Goal: Task Accomplishment & Management: Use online tool/utility

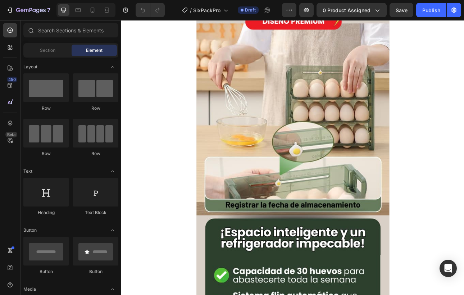
scroll to position [169, 0]
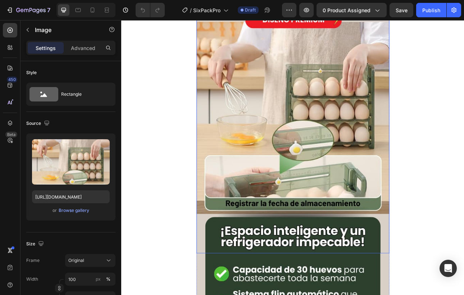
click at [253, 198] on img at bounding box center [337, 121] width 243 height 384
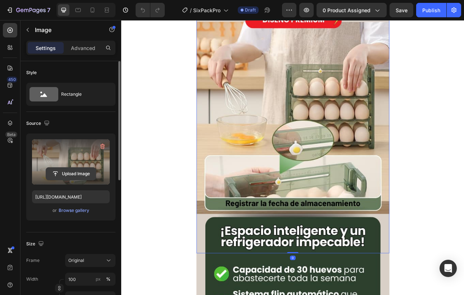
click at [73, 174] on input "file" at bounding box center [71, 173] width 50 height 12
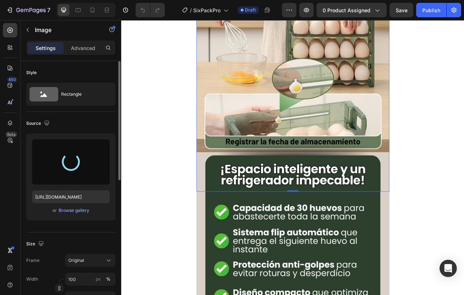
type input "[URL][DOMAIN_NAME]"
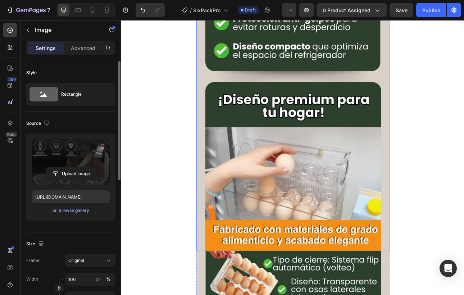
scroll to position [558, 0]
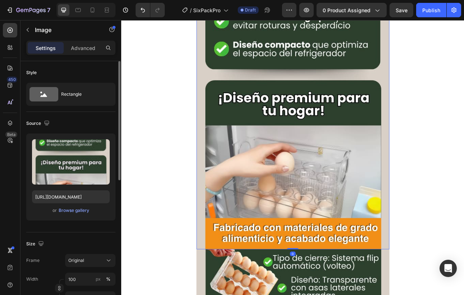
click at [408, 242] on img at bounding box center [337, 116] width 243 height 384
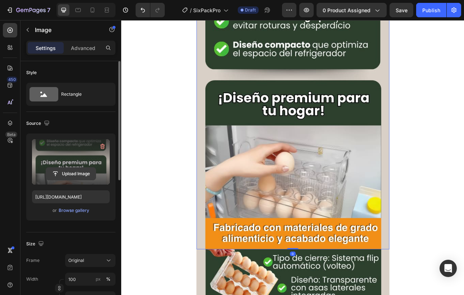
click at [80, 176] on input "file" at bounding box center [71, 173] width 50 height 12
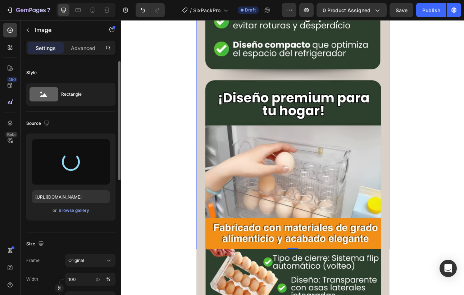
type input "[URL][DOMAIN_NAME]"
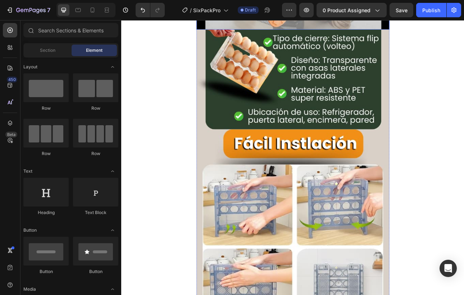
scroll to position [837, 0]
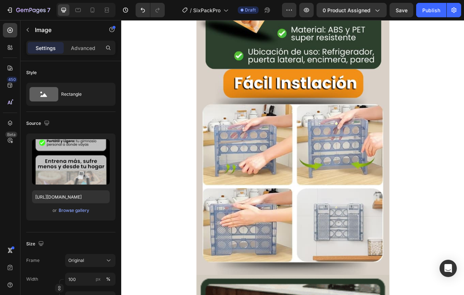
scroll to position [909, 0]
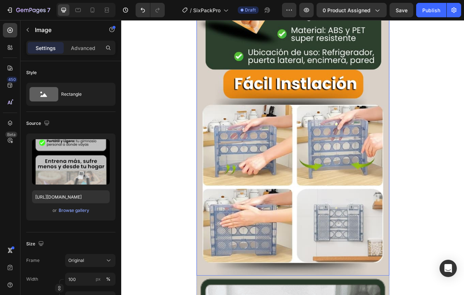
click at [395, 270] on img at bounding box center [337, 149] width 243 height 384
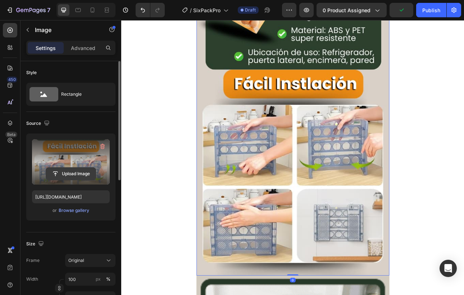
click at [74, 175] on input "file" at bounding box center [71, 173] width 50 height 12
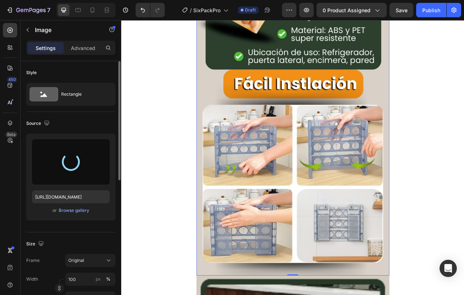
type input "[URL][DOMAIN_NAME]"
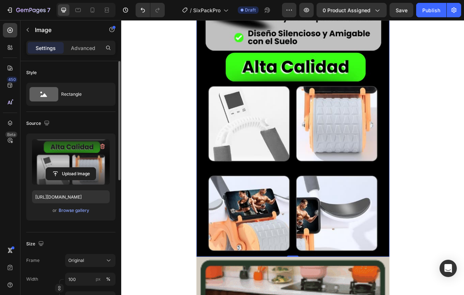
scroll to position [937, 0]
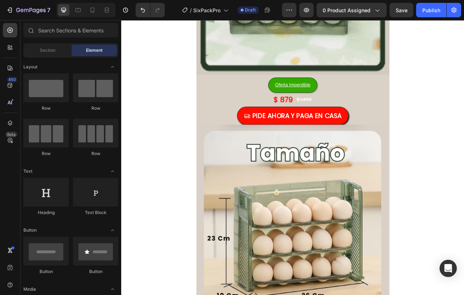
scroll to position [1415, 0]
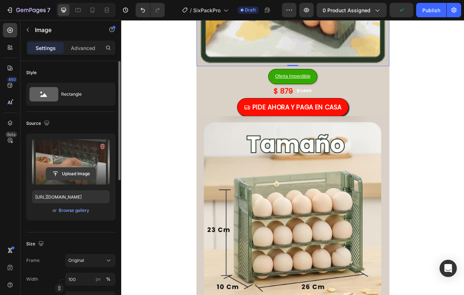
click at [73, 171] on input "file" at bounding box center [71, 173] width 50 height 12
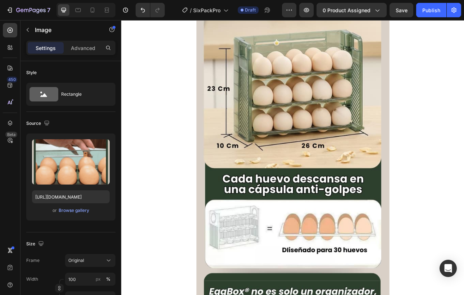
scroll to position [1610, 0]
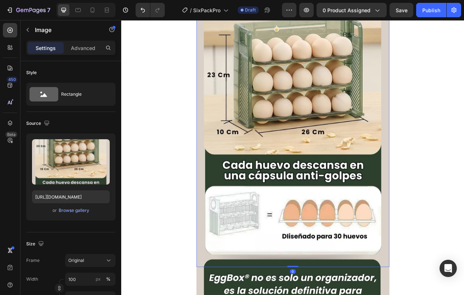
click at [443, 228] on img at bounding box center [337, 138] width 243 height 384
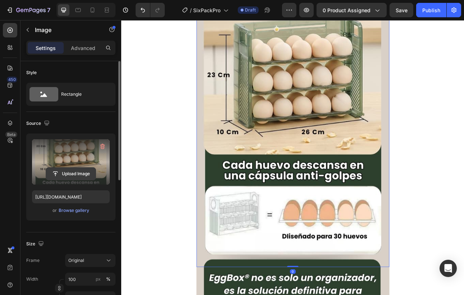
click at [63, 170] on input "file" at bounding box center [71, 173] width 50 height 12
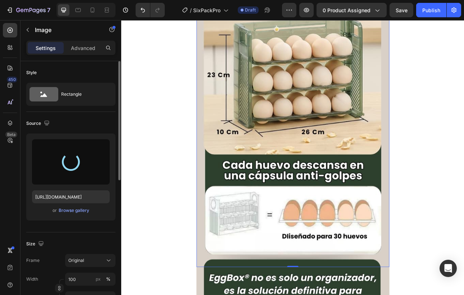
type input "[URL][DOMAIN_NAME]"
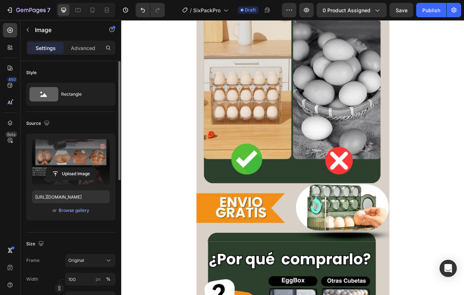
scroll to position [2042, 0]
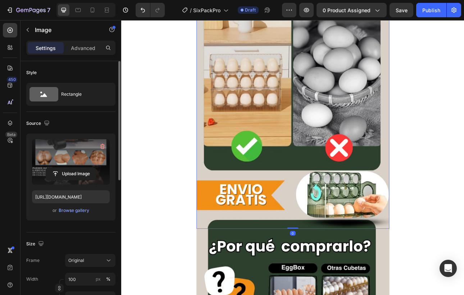
click at [444, 194] on img at bounding box center [337, 90] width 243 height 384
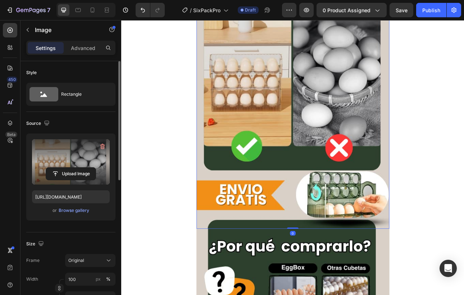
click at [73, 166] on label at bounding box center [71, 161] width 78 height 45
click at [73, 167] on input "file" at bounding box center [71, 173] width 50 height 12
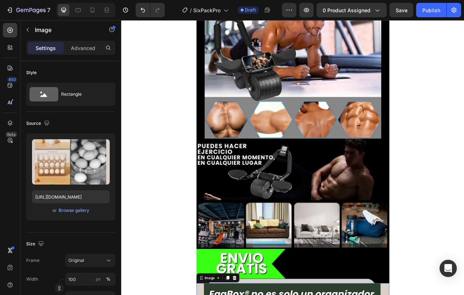
scroll to position [1594, 0]
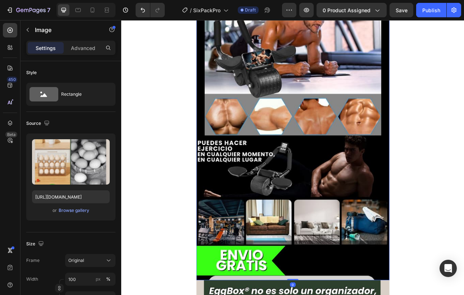
click at [363, 264] on img at bounding box center [337, 155] width 243 height 384
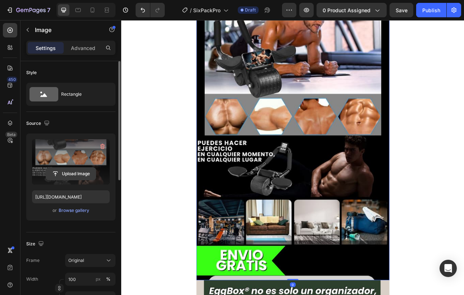
click at [65, 168] on input "file" at bounding box center [71, 173] width 50 height 12
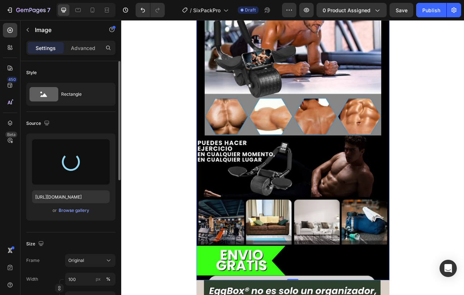
type input "[URL][DOMAIN_NAME]"
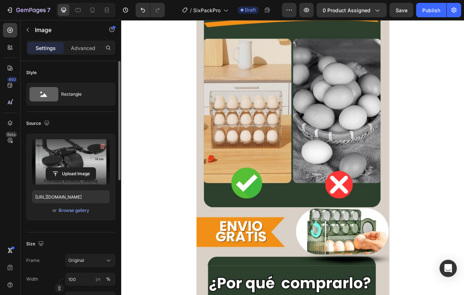
scroll to position [2004, 0]
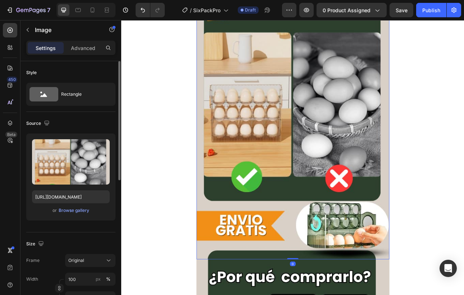
click at [456, 208] on img at bounding box center [337, 129] width 243 height 384
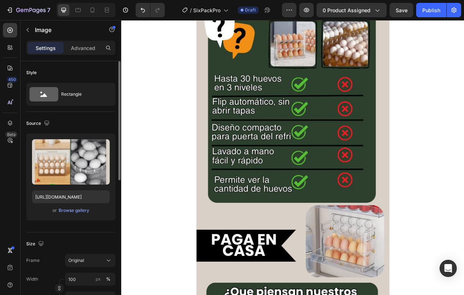
scroll to position [2324, 0]
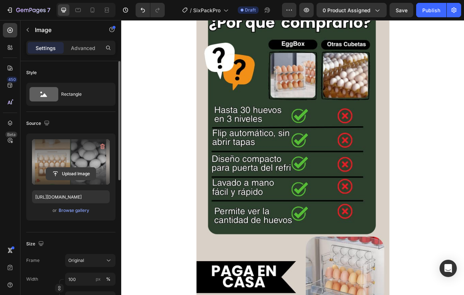
click at [77, 171] on input "file" at bounding box center [71, 173] width 50 height 12
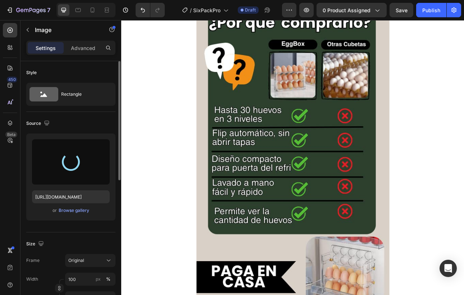
type input "[URL][DOMAIN_NAME]"
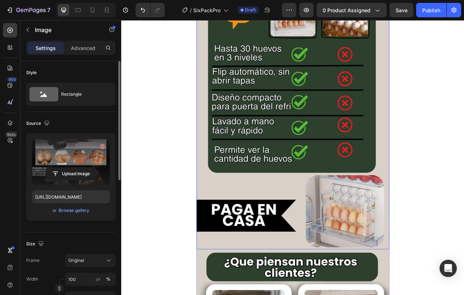
scroll to position [2402, 0]
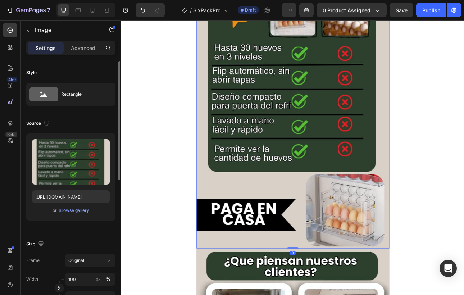
click at [403, 267] on img at bounding box center [337, 115] width 243 height 384
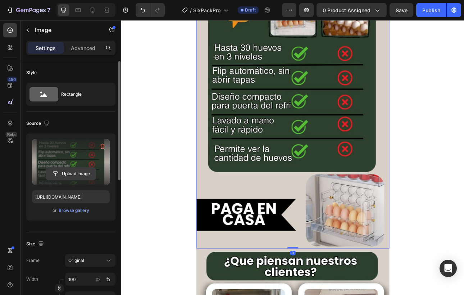
click at [72, 168] on input "file" at bounding box center [71, 173] width 50 height 12
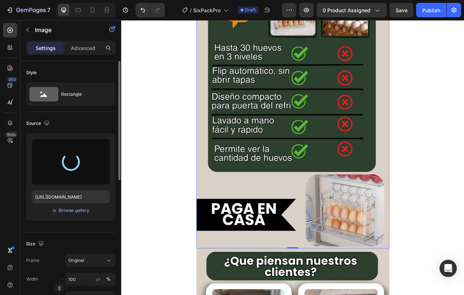
type input "[URL][DOMAIN_NAME]"
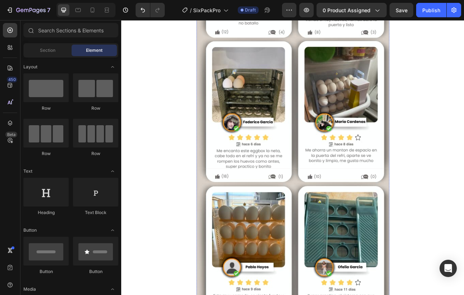
scroll to position [2890, 0]
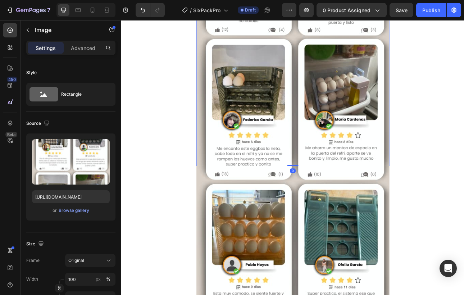
click at [450, 83] on img at bounding box center [337, 11] width 243 height 384
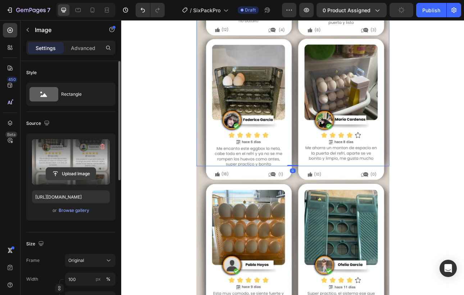
click at [68, 175] on input "file" at bounding box center [71, 173] width 50 height 12
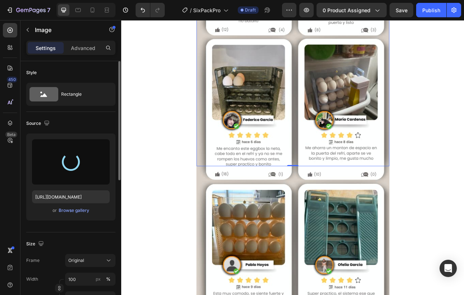
type input "[URL][DOMAIN_NAME]"
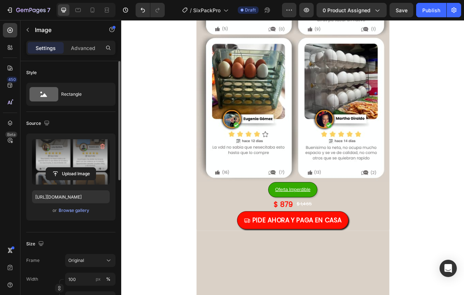
scroll to position [3276, 0]
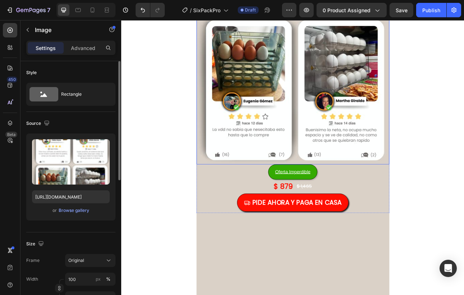
click at [454, 172] on img at bounding box center [337, 9] width 243 height 384
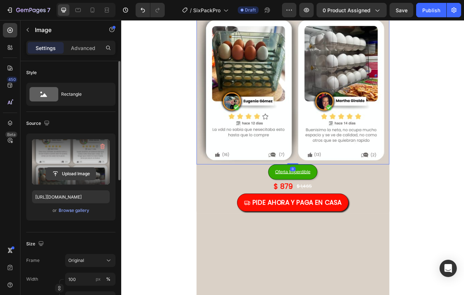
click at [71, 175] on input "file" at bounding box center [71, 173] width 50 height 12
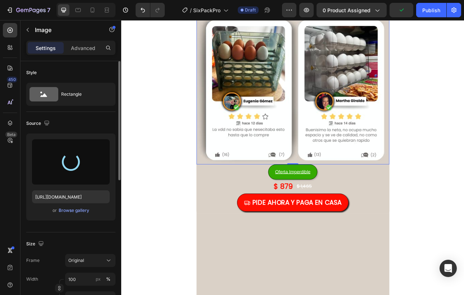
type input "[URL][DOMAIN_NAME]"
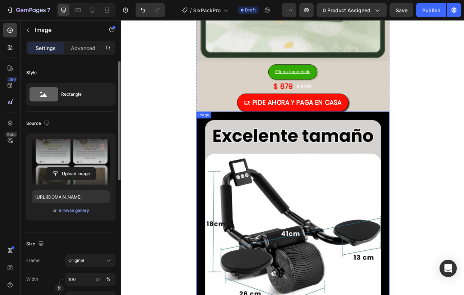
scroll to position [1419, 0]
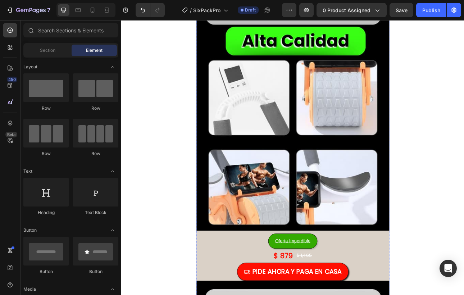
scroll to position [991, 0]
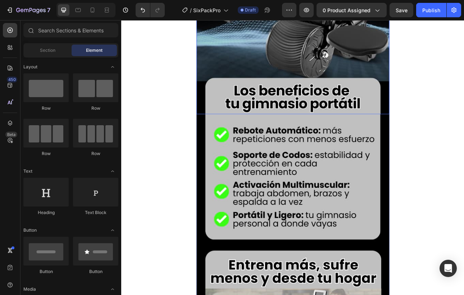
scroll to position [350, 0]
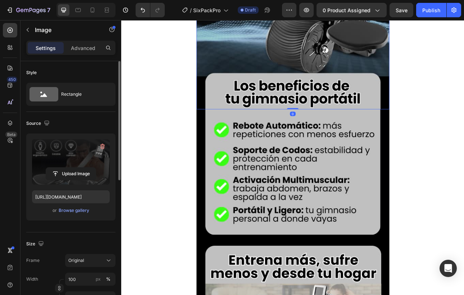
click at [62, 159] on label at bounding box center [71, 161] width 78 height 45
click at [62, 167] on input "file" at bounding box center [71, 173] width 50 height 12
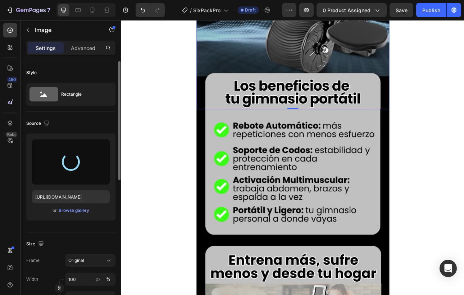
type input "[URL][DOMAIN_NAME]"
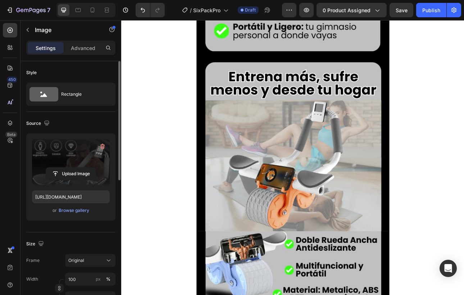
scroll to position [594, 0]
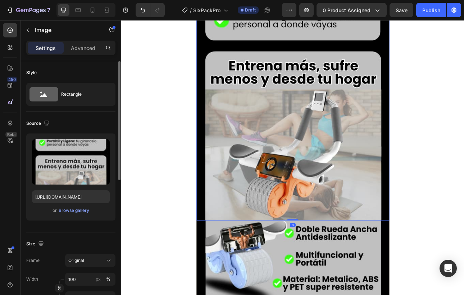
click at [404, 238] on img at bounding box center [337, 80] width 243 height 384
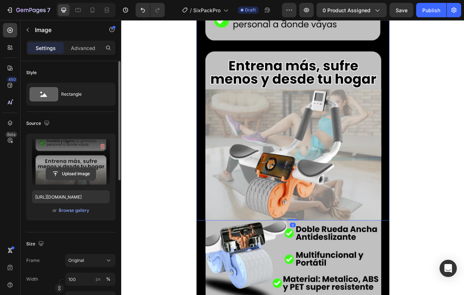
click at [71, 169] on input "file" at bounding box center [71, 173] width 50 height 12
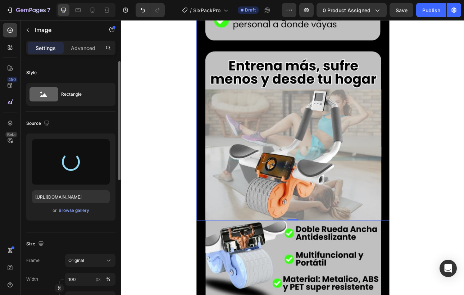
type input "[URL][DOMAIN_NAME]"
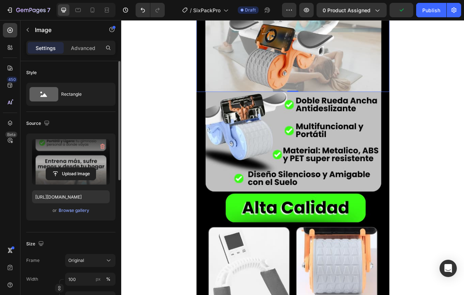
scroll to position [762, 0]
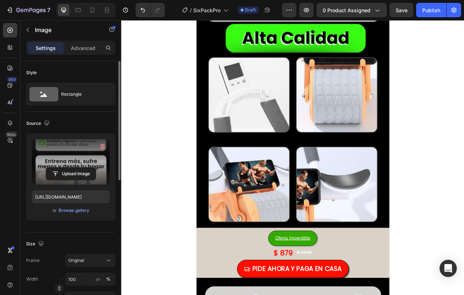
scroll to position [972, 0]
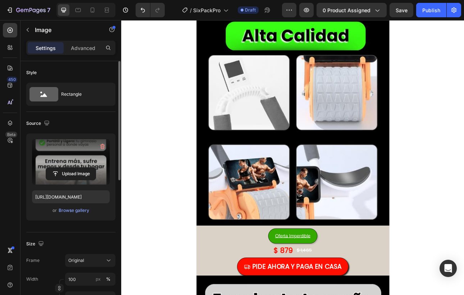
click at [405, 240] on img at bounding box center [337, 86] width 243 height 384
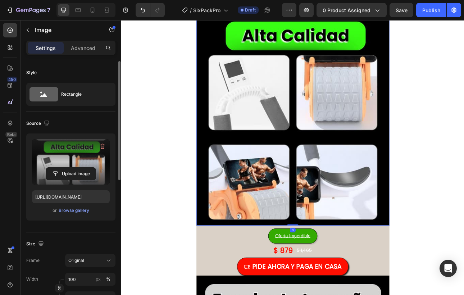
click at [69, 165] on label at bounding box center [71, 161] width 78 height 45
click at [69, 167] on input "file" at bounding box center [71, 173] width 50 height 12
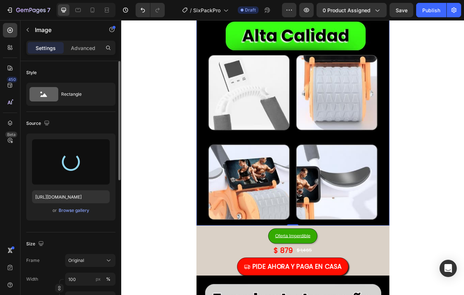
type input "[URL][DOMAIN_NAME]"
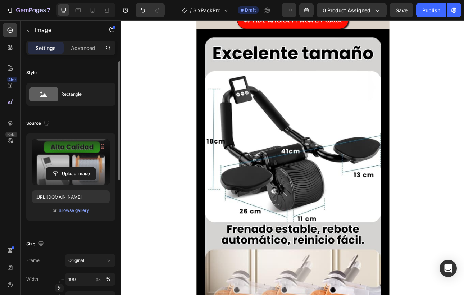
scroll to position [1292, 0]
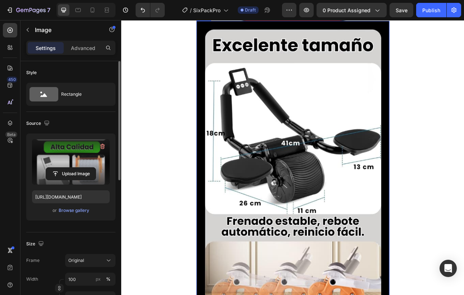
click at [322, 286] on img at bounding box center [337, 213] width 243 height 384
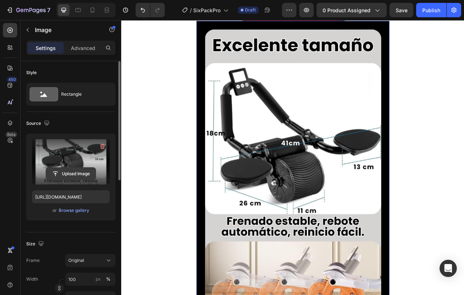
click at [65, 171] on input "file" at bounding box center [71, 173] width 50 height 12
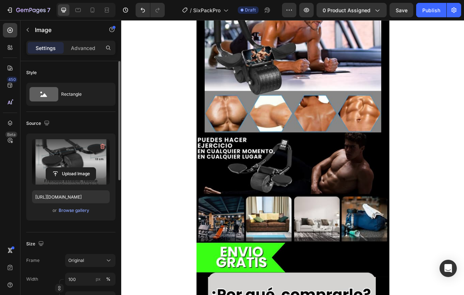
scroll to position [1741, 0]
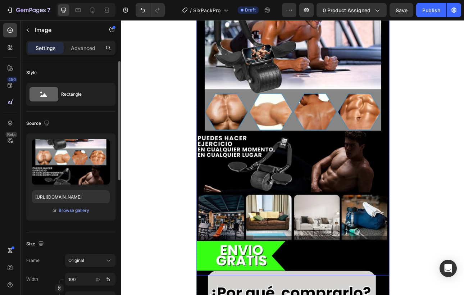
click at [337, 236] on img at bounding box center [337, 149] width 243 height 384
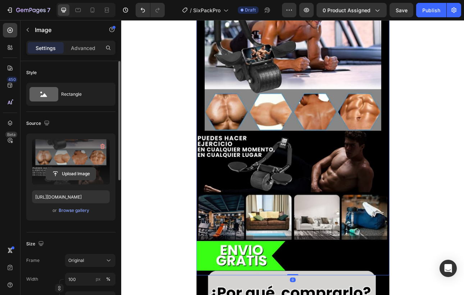
click at [73, 169] on input "file" at bounding box center [71, 173] width 50 height 12
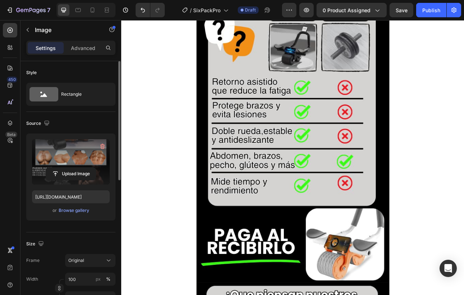
scroll to position [2120, 0]
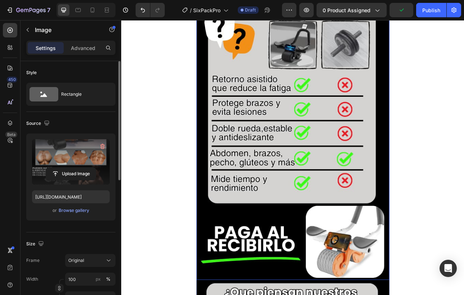
click at [305, 262] on img at bounding box center [337, 154] width 243 height 384
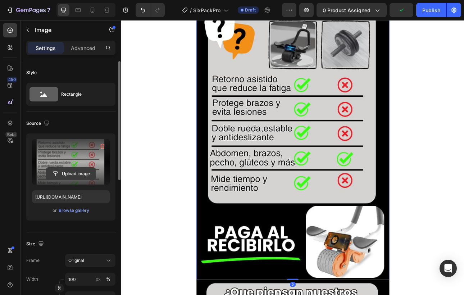
click at [70, 173] on input "file" at bounding box center [71, 173] width 50 height 12
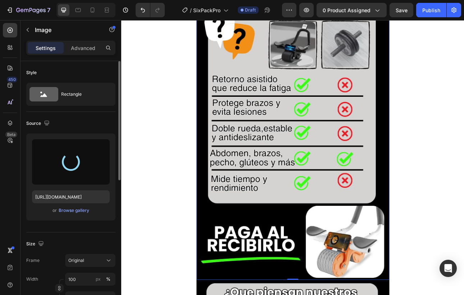
type input "[URL][DOMAIN_NAME]"
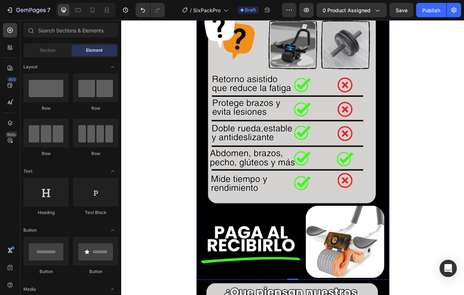
click at [367, 243] on img at bounding box center [337, 154] width 243 height 384
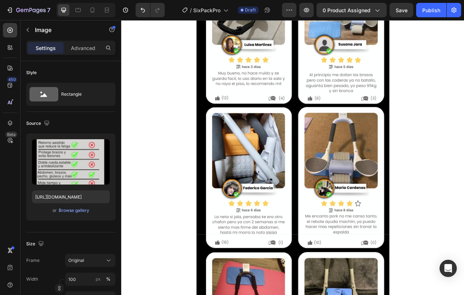
scroll to position [2566, 0]
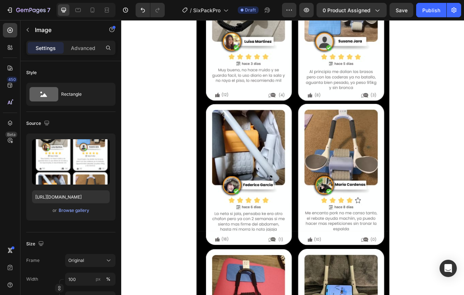
click at [366, 243] on img at bounding box center [337, 93] width 243 height 384
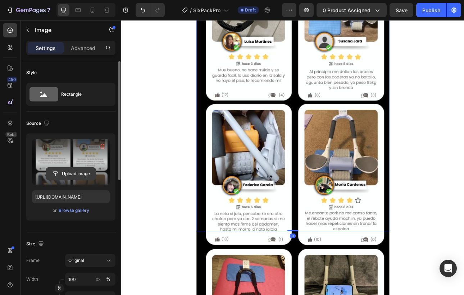
click at [85, 168] on input "file" at bounding box center [71, 173] width 50 height 12
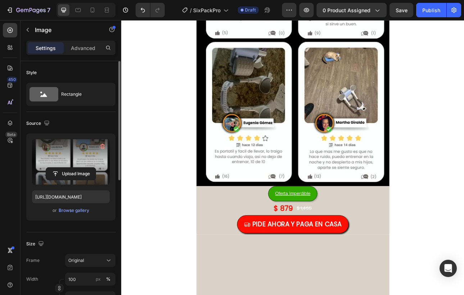
scroll to position [3001, 0]
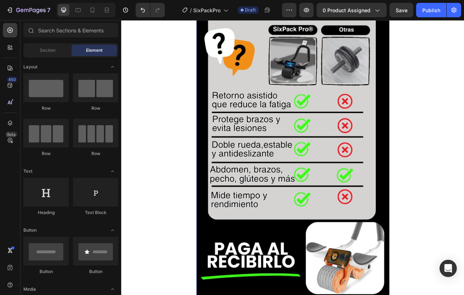
scroll to position [2103, 0]
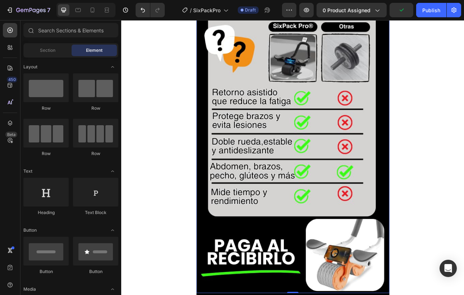
click at [415, 276] on img at bounding box center [337, 171] width 243 height 384
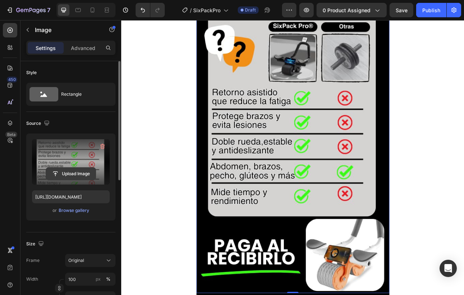
click at [67, 171] on input "file" at bounding box center [71, 173] width 50 height 12
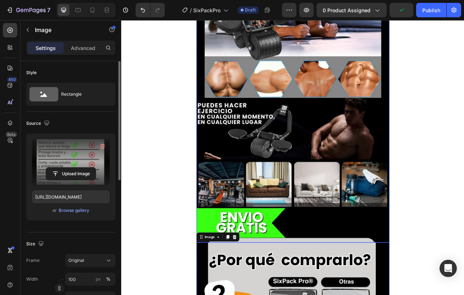
scroll to position [1798, 0]
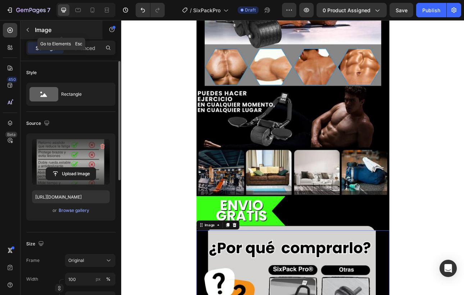
click at [28, 30] on icon "button" at bounding box center [28, 30] width 6 height 6
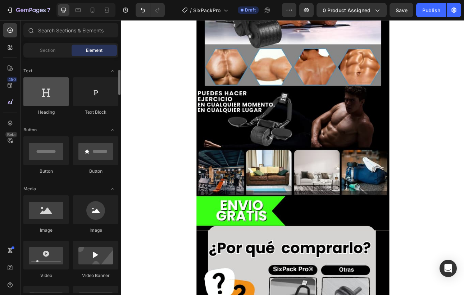
scroll to position [102, 0]
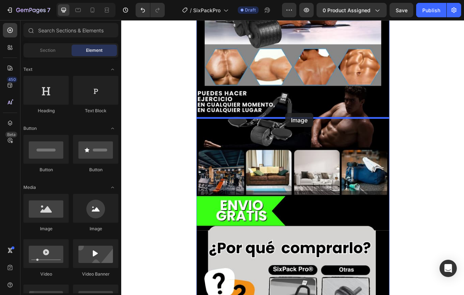
drag, startPoint x: 164, startPoint y: 231, endPoint x: 327, endPoint y: 137, distance: 188.3
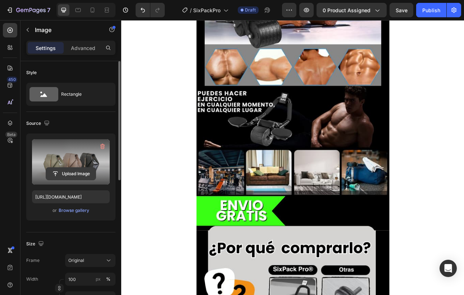
click at [59, 172] on input "file" at bounding box center [71, 173] width 50 height 12
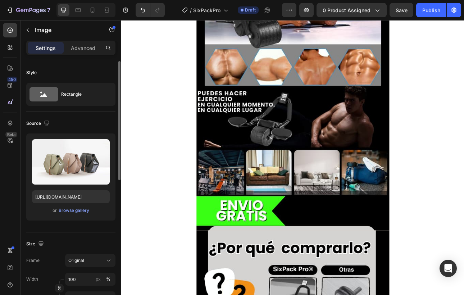
click at [56, 203] on div "Upload Image [URL][DOMAIN_NAME] or Browse gallery" at bounding box center [70, 176] width 89 height 87
click at [58, 199] on input "[URL][DOMAIN_NAME]" at bounding box center [71, 196] width 78 height 13
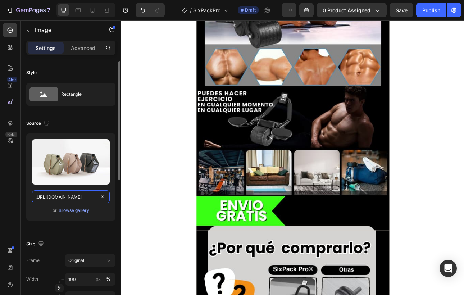
paste input "[DOMAIN_NAME][URL]"
type input "[URL][DOMAIN_NAME]"
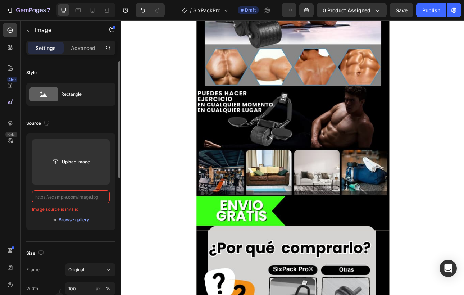
scroll to position [0, 0]
click at [68, 197] on input "text" at bounding box center [71, 196] width 78 height 13
paste input "[URL][DOMAIN_NAME]"
type input "[URL][DOMAIN_NAME]"
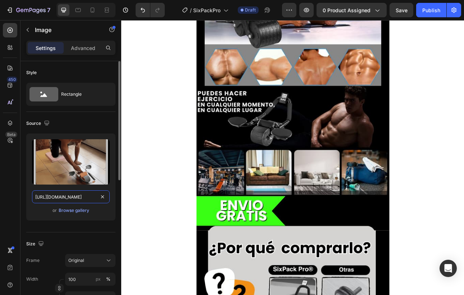
scroll to position [0, 361]
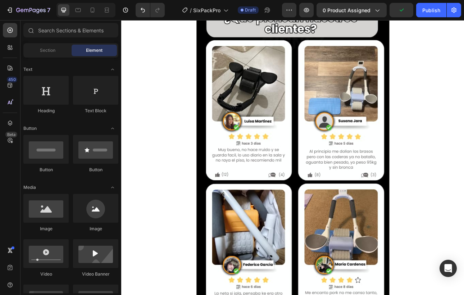
scroll to position [2415, 0]
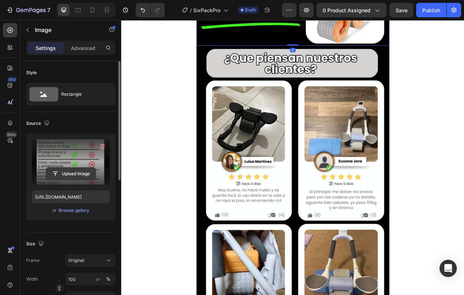
click at [69, 167] on input "file" at bounding box center [71, 173] width 50 height 12
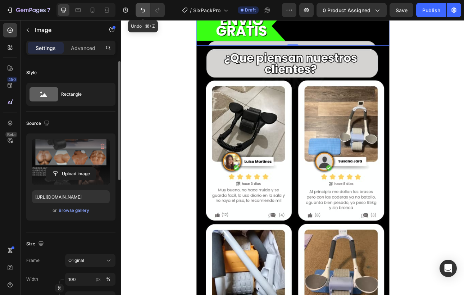
click at [144, 16] on button "Undo/Redo" at bounding box center [142, 10] width 14 height 14
click at [144, 12] on icon "Undo/Redo" at bounding box center [142, 10] width 4 height 5
type input "[URL][DOMAIN_NAME]"
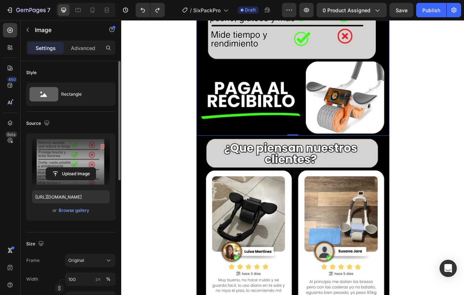
scroll to position [2298, 0]
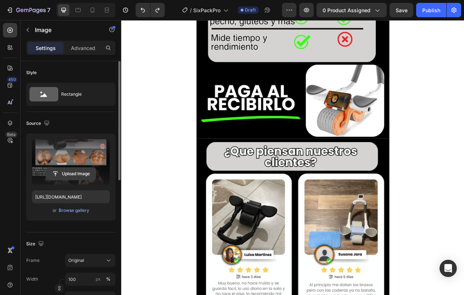
click at [62, 174] on input "file" at bounding box center [71, 173] width 50 height 12
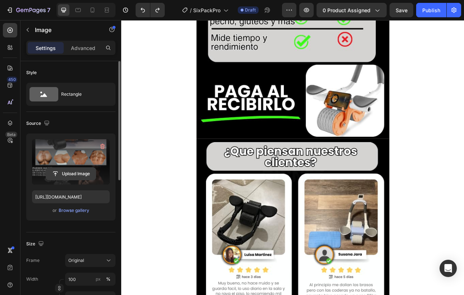
click at [65, 169] on input "file" at bounding box center [71, 173] width 50 height 12
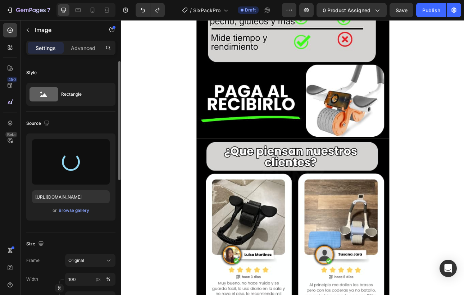
type input "[URL][DOMAIN_NAME]"
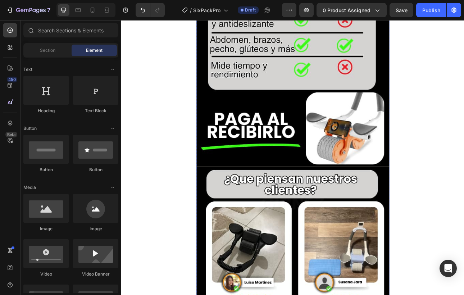
scroll to position [2261, 0]
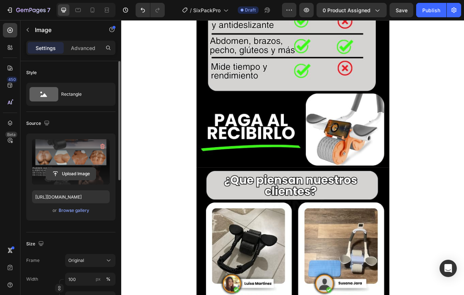
click at [66, 174] on input "file" at bounding box center [71, 173] width 50 height 12
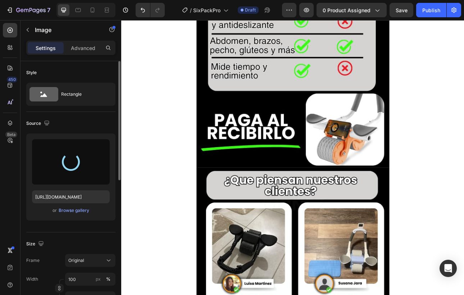
type input "[URL][DOMAIN_NAME]"
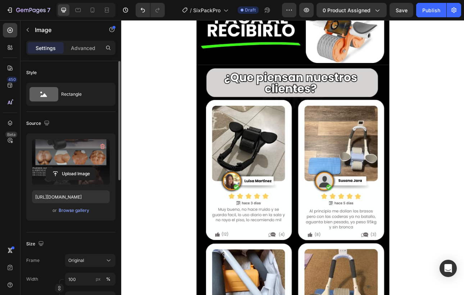
scroll to position [2393, 0]
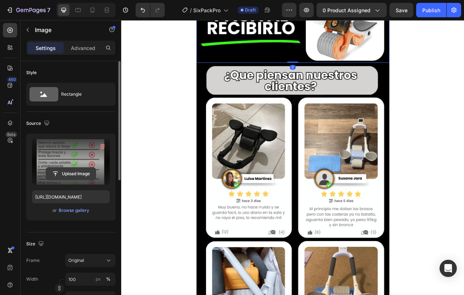
click at [65, 176] on input "file" at bounding box center [71, 173] width 50 height 12
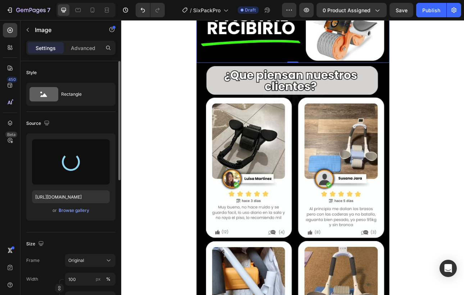
type input "[URL][DOMAIN_NAME]"
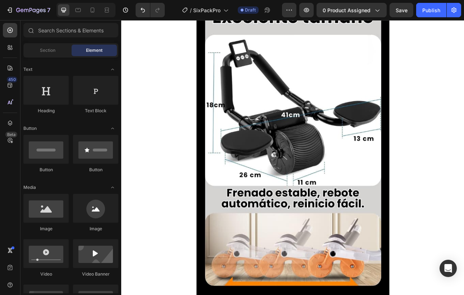
scroll to position [1327, 0]
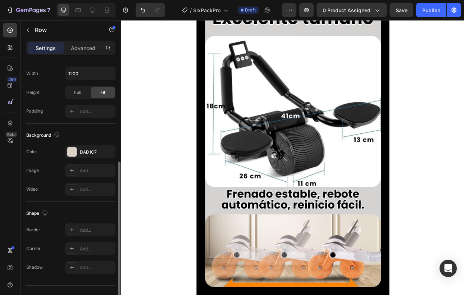
scroll to position [172, 0]
click at [69, 151] on div at bounding box center [71, 150] width 9 height 9
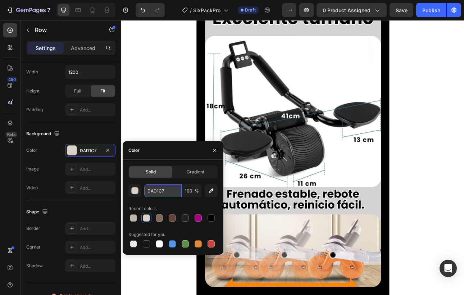
paste input "#d4d3d2"
click at [185, 202] on div "#d4d3d2 100 % Recent colors Suggested for you" at bounding box center [172, 216] width 89 height 65
click at [146, 244] on div at bounding box center [146, 243] width 7 height 7
type input "151515"
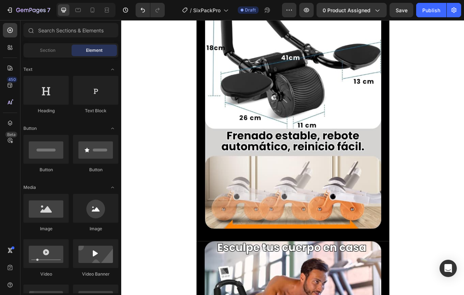
scroll to position [1391, 0]
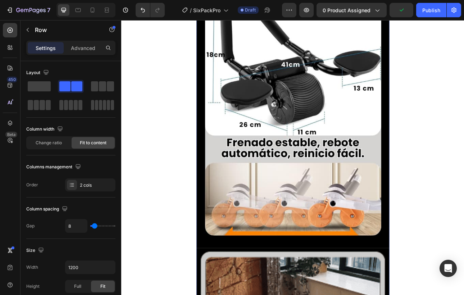
scroll to position [172, 0]
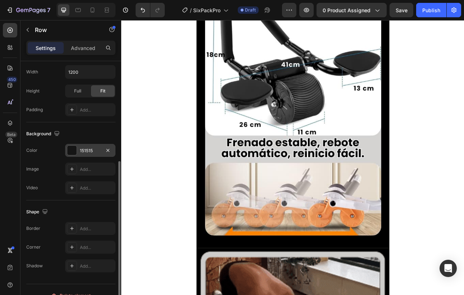
click at [70, 149] on div at bounding box center [71, 150] width 9 height 9
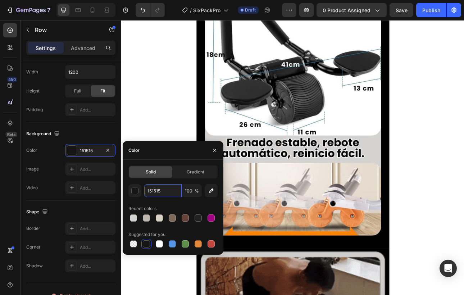
drag, startPoint x: 161, startPoint y: 190, endPoint x: 143, endPoint y: 190, distance: 18.0
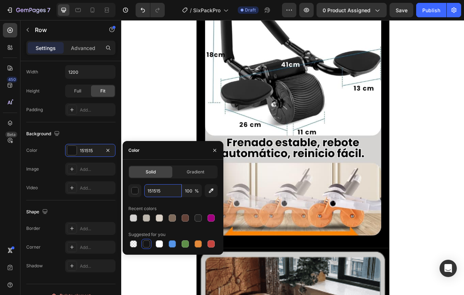
click at [143, 190] on div "151515 100 %" at bounding box center [172, 190] width 89 height 13
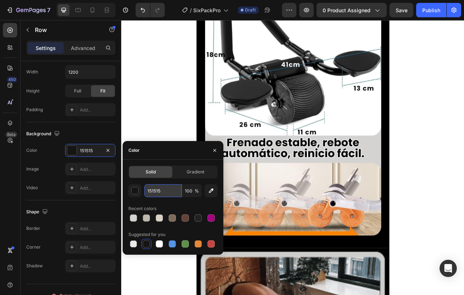
click at [168, 191] on input "151515" at bounding box center [162, 190] width 37 height 13
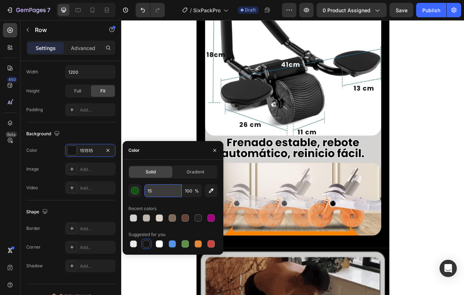
type input "1"
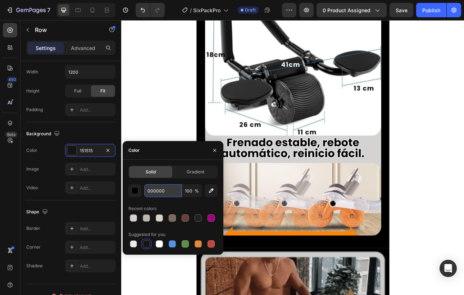
type input "000000"
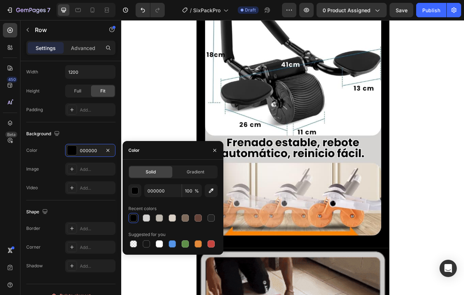
click at [189, 204] on div "Recent colors" at bounding box center [172, 208] width 89 height 11
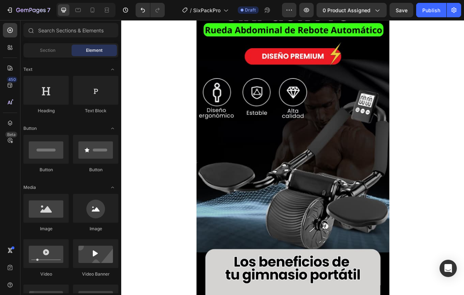
scroll to position [123, 0]
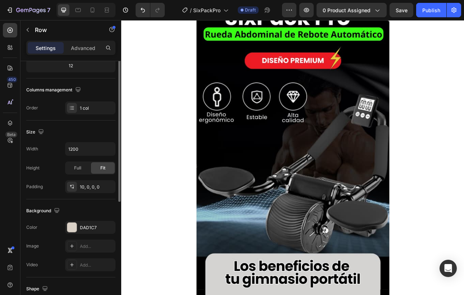
scroll to position [184, 0]
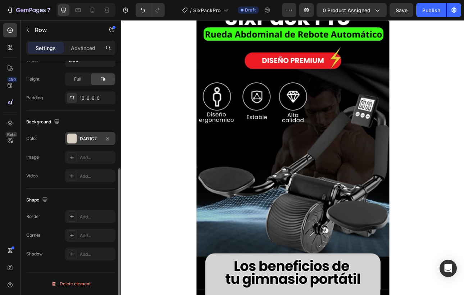
click at [84, 133] on div "DAD1C7" at bounding box center [90, 138] width 50 height 13
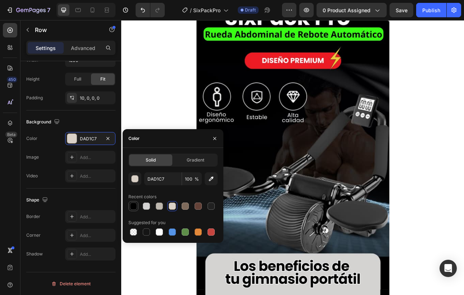
click at [132, 206] on div at bounding box center [133, 205] width 7 height 7
type input "000000"
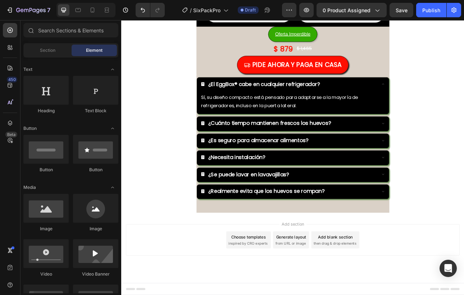
scroll to position [3663, 0]
click at [451, 64] on div "Oferta Imperdible Button $ 879 Product Price Product Price $ 1,465 Product Pric…" at bounding box center [337, 57] width 243 height 59
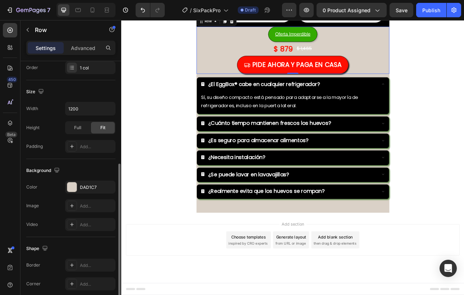
scroll to position [179, 0]
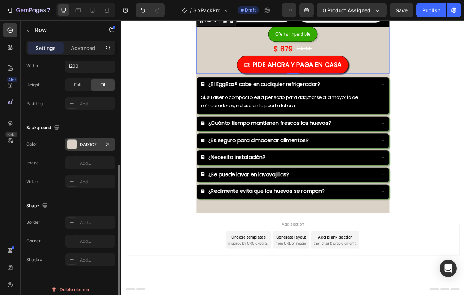
click at [77, 144] on div at bounding box center [72, 144] width 10 height 10
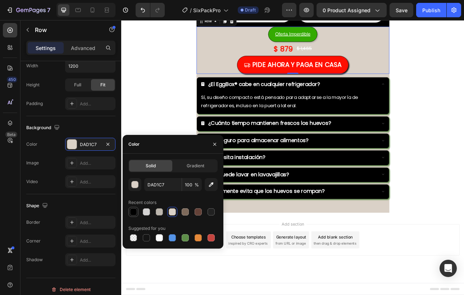
click at [134, 211] on div at bounding box center [133, 211] width 7 height 7
type input "000000"
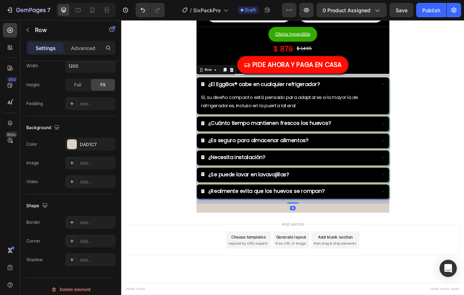
click at [455, 120] on div "¿El EggBox® cabe en cualquier refrigerador? Sí, su diseño compacto está pensado…" at bounding box center [337, 167] width 243 height 156
click at [226, 86] on div "Row" at bounding box center [231, 82] width 12 height 6
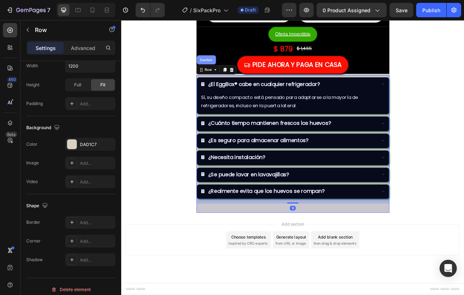
click at [229, 76] on div "Section" at bounding box center [228, 69] width 24 height 11
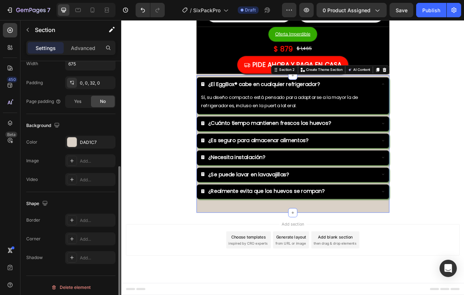
scroll to position [184, 0]
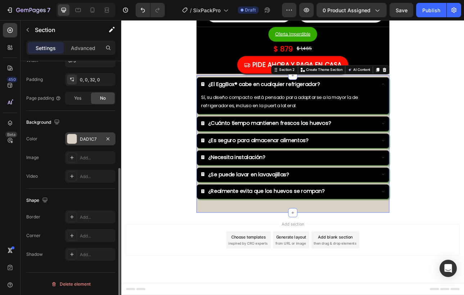
click at [71, 139] on div at bounding box center [71, 138] width 9 height 9
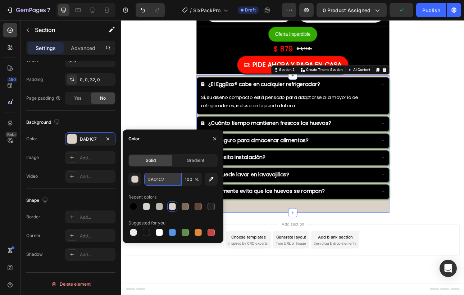
click at [165, 179] on input "DAD1C7" at bounding box center [162, 178] width 37 height 13
drag, startPoint x: 169, startPoint y: 178, endPoint x: 145, endPoint y: 178, distance: 23.7
click at [145, 178] on input "DAD1C7" at bounding box center [162, 178] width 37 height 13
paste input "#d4d3d2"
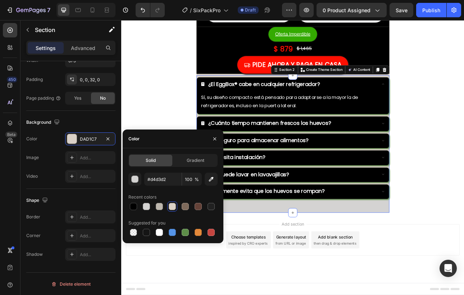
type input "D4D3D2"
click at [180, 170] on div "Solid Gradient D4D3D2 100 % Recent colors Suggested for you" at bounding box center [172, 195] width 89 height 83
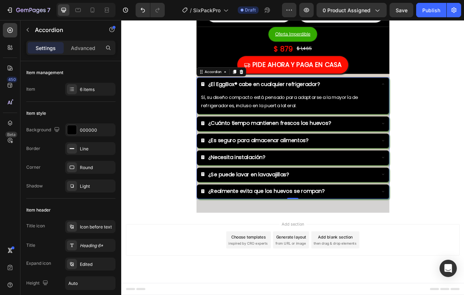
click at [446, 110] on div "¿El EggBox® cabe en cualquier refrigerador?" at bounding box center [336, 101] width 241 height 18
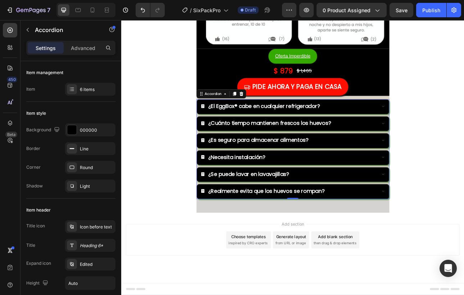
click at [446, 130] on div "¿El EggBox® cabe en cualquier refrigerador?" at bounding box center [336, 129] width 241 height 18
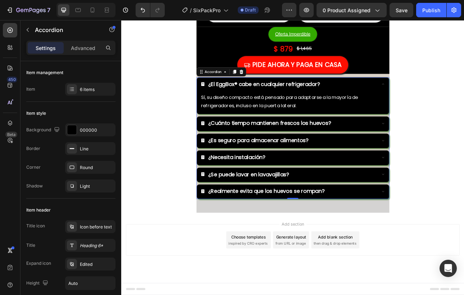
click at [446, 110] on div "¿El EggBox® cabe en cualquier refrigerador?" at bounding box center [336, 101] width 241 height 18
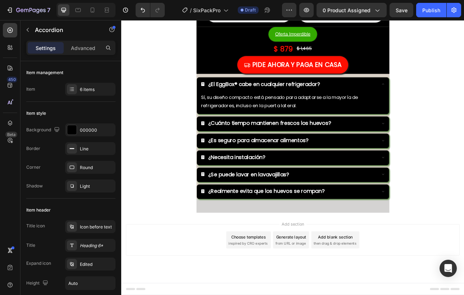
scroll to position [3466, 0]
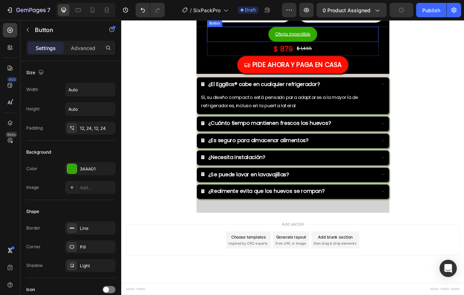
click at [362, 47] on button "Oferta Imperdible" at bounding box center [337, 37] width 62 height 19
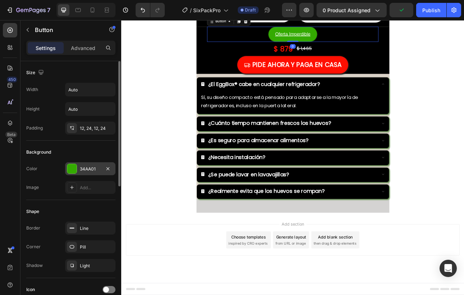
click at [77, 169] on div "34AA01" at bounding box center [90, 168] width 50 height 13
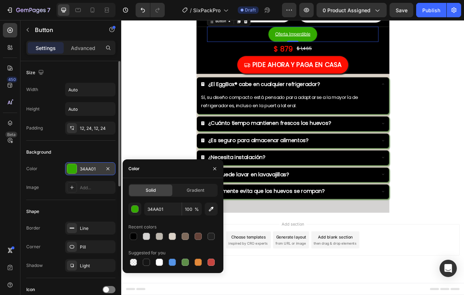
click at [97, 166] on div "34AA01" at bounding box center [90, 169] width 21 height 6
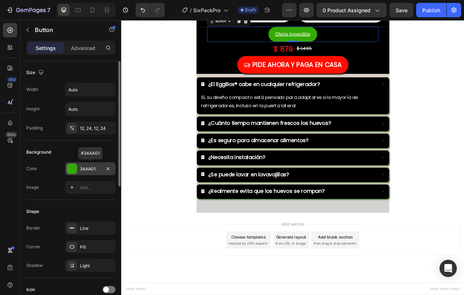
click at [91, 167] on div "34AA01" at bounding box center [90, 169] width 21 height 6
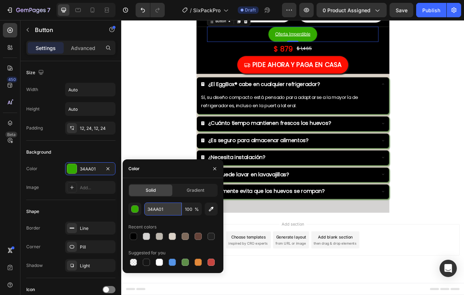
click at [158, 212] on input "34AA01" at bounding box center [162, 208] width 37 height 13
paste input "#39ff14"
type input "39FF14"
click at [180, 198] on div "Solid Gradient 39FF14 100 % Recent colors Suggested for you" at bounding box center [172, 225] width 89 height 83
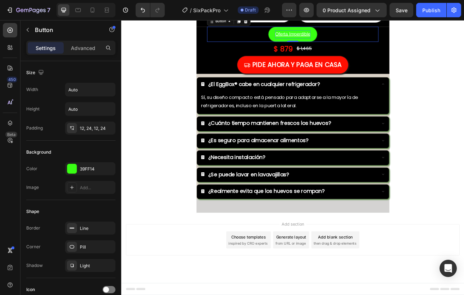
click at [346, 43] on p "Oferta Imperdible" at bounding box center [336, 38] width 45 height 10
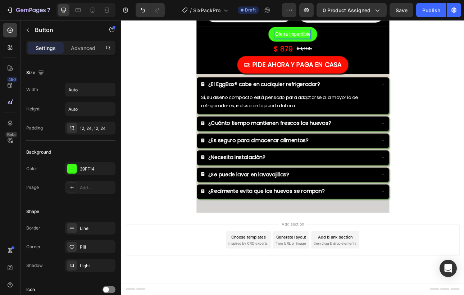
click at [324, 43] on p "Oferta Imperdible" at bounding box center [336, 38] width 45 height 10
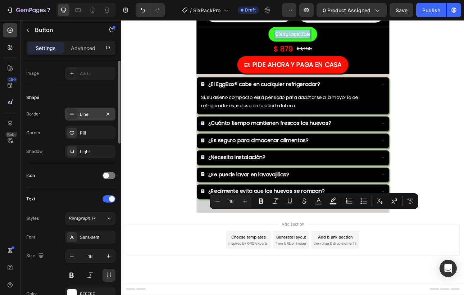
scroll to position [261, 0]
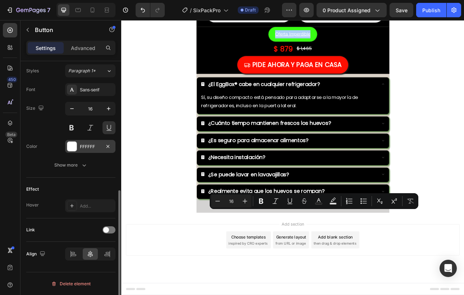
click at [91, 148] on div "FFFFFF" at bounding box center [90, 146] width 21 height 6
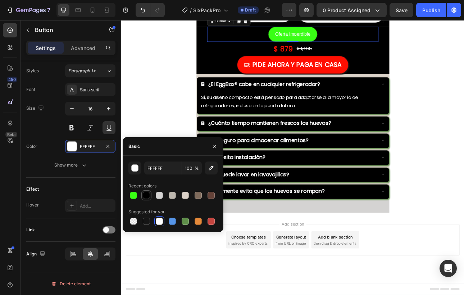
click at [144, 195] on div at bounding box center [146, 195] width 7 height 7
type input "000000"
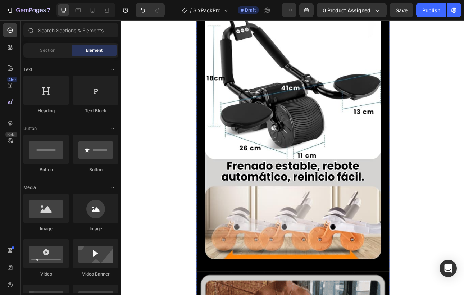
scroll to position [1362, 0]
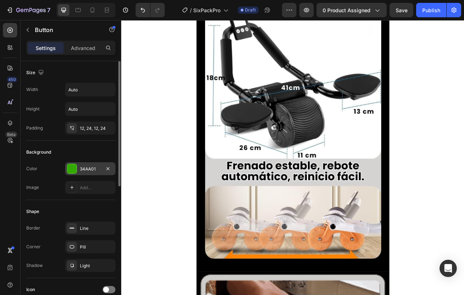
click at [89, 169] on div "34AA01" at bounding box center [90, 169] width 21 height 6
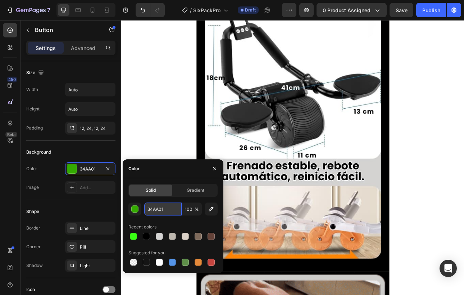
click at [170, 211] on input "34AA01" at bounding box center [162, 208] width 37 height 13
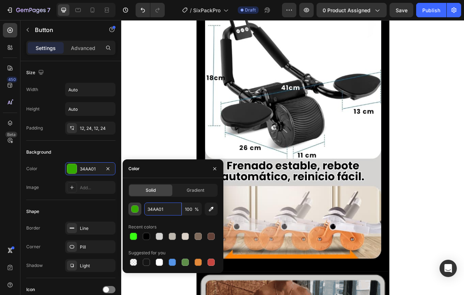
drag, startPoint x: 170, startPoint y: 211, endPoint x: 140, endPoint y: 211, distance: 29.8
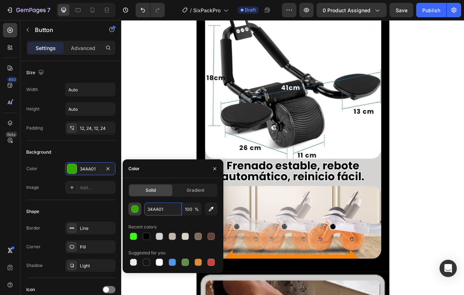
click at [140, 211] on div "34AA01 100 %" at bounding box center [172, 208] width 89 height 13
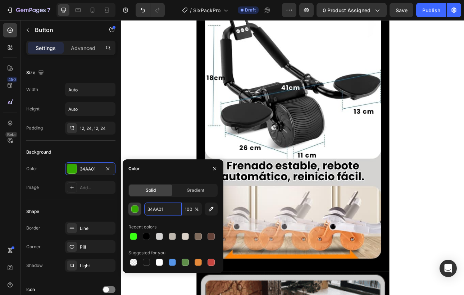
paste input "#39ff14"
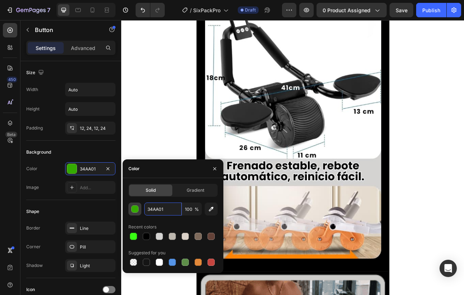
type input "#39ff14"
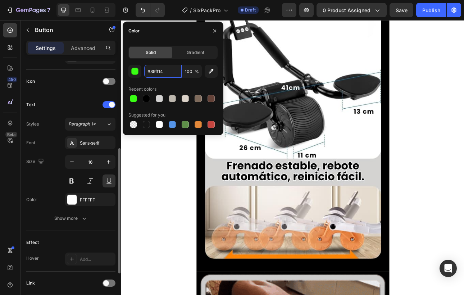
scroll to position [208, 0]
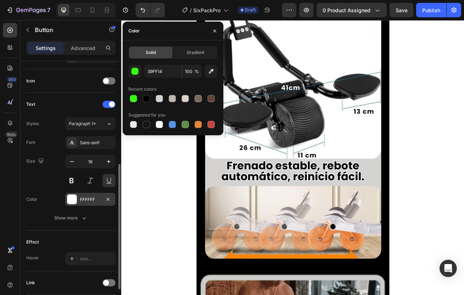
click at [83, 201] on div "FFFFFF" at bounding box center [90, 199] width 21 height 6
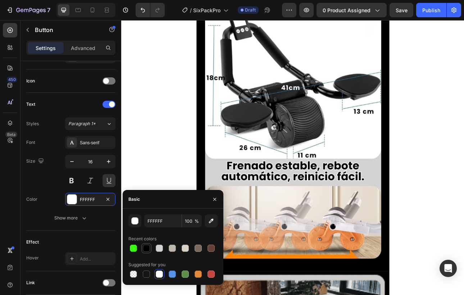
click at [144, 248] on div at bounding box center [146, 247] width 7 height 7
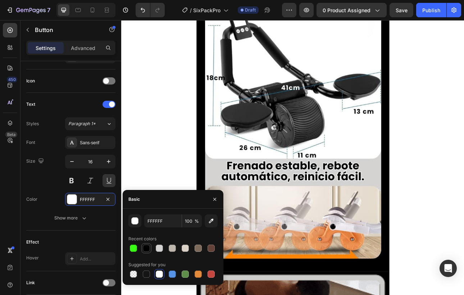
type input "000000"
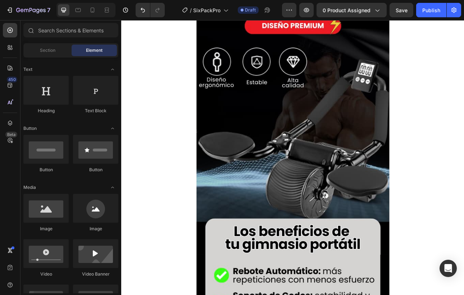
scroll to position [127, 0]
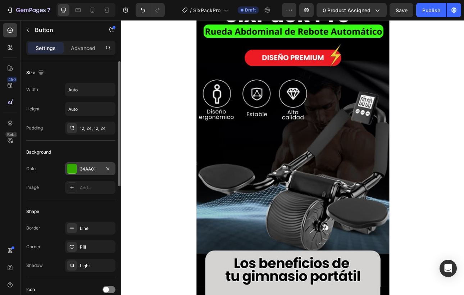
click at [86, 169] on div "34AA01" at bounding box center [90, 169] width 21 height 6
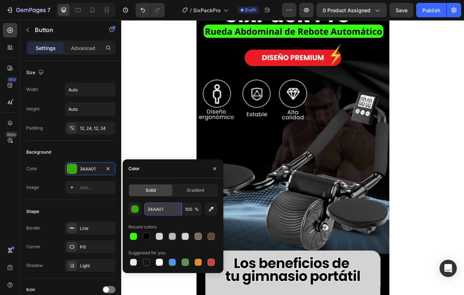
click at [167, 210] on input "34AA01" at bounding box center [162, 208] width 37 height 13
drag, startPoint x: 167, startPoint y: 210, endPoint x: 145, endPoint y: 210, distance: 22.3
click at [145, 210] on input "34AA01" at bounding box center [162, 208] width 37 height 13
paste input "#39ff14"
type input "#39ff14"
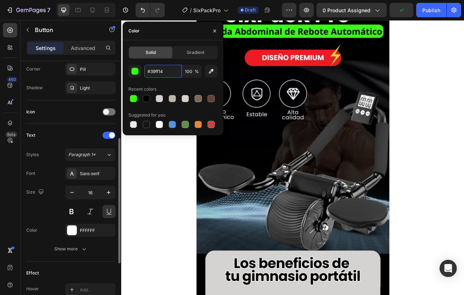
scroll to position [181, 0]
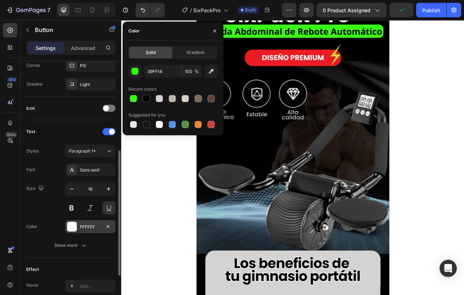
click at [83, 232] on div "FFFFFF" at bounding box center [90, 226] width 50 height 13
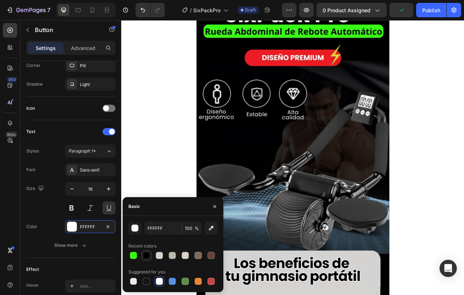
click at [148, 257] on div at bounding box center [146, 255] width 7 height 7
type input "000000"
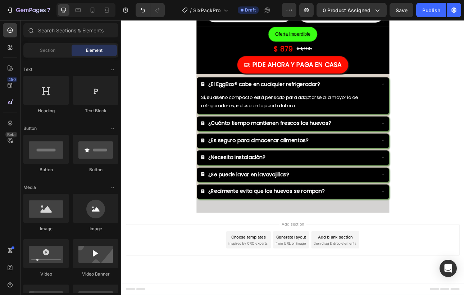
scroll to position [3589, 0]
click at [337, 133] on p "Sí, su diseño compacto está pensado para adaptarse a la mayoría de refrigerador…" at bounding box center [336, 122] width 231 height 21
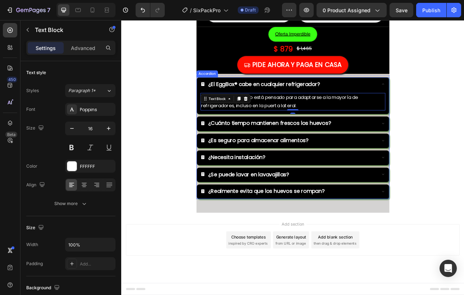
click at [337, 110] on div "¿El EggBox® cabe en cualquier refrigerador?" at bounding box center [336, 101] width 241 height 18
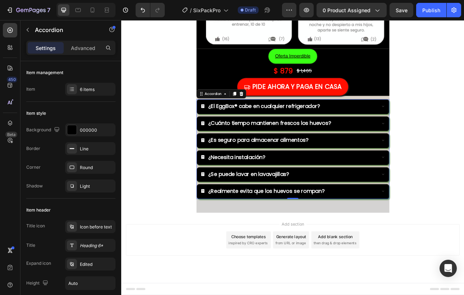
click at [322, 133] on strong "¿El EggBox® cabe en cualquier refrigerador?" at bounding box center [300, 128] width 141 height 9
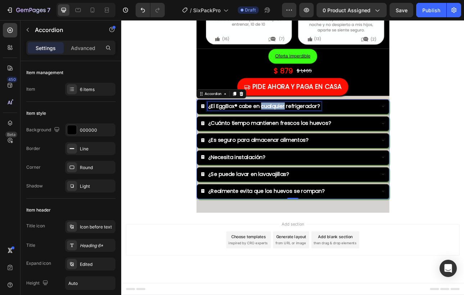
click at [322, 133] on strong "¿El EggBox® cabe en cualquier refrigerador?" at bounding box center [300, 128] width 141 height 9
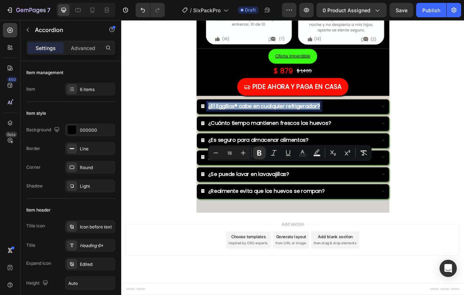
click at [322, 133] on strong "¿El EggBox® cabe en cualquier refrigerador?" at bounding box center [300, 128] width 141 height 9
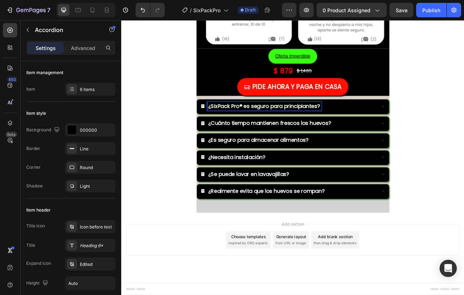
click at [253, 154] on strong "¿Cuánto tiempo mantienen frescos los huevos?" at bounding box center [307, 149] width 155 height 9
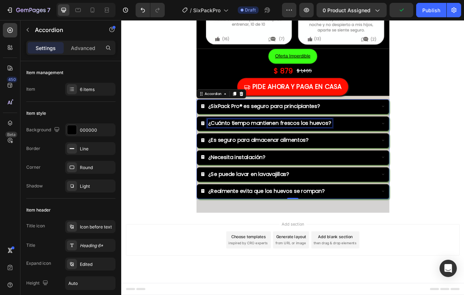
click at [265, 154] on strong "¿Cuánto tiempo mantienen frescos los huevos?" at bounding box center [307, 149] width 155 height 9
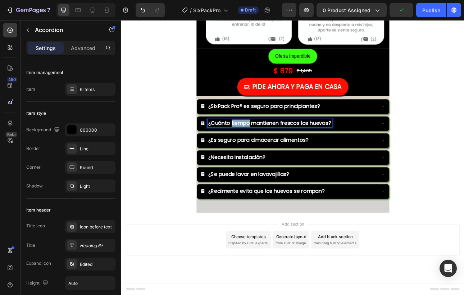
click at [265, 154] on strong "¿Cuánto tiempo mantienen frescos los huevos?" at bounding box center [307, 149] width 155 height 9
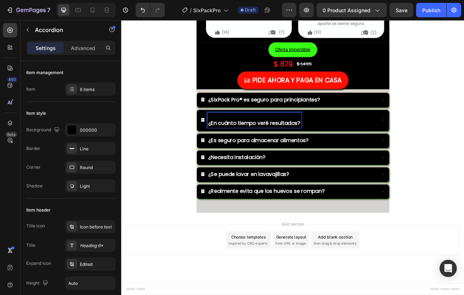
click at [234, 146] on p "Rich Text Editor. Editing area: main" at bounding box center [288, 141] width 116 height 8
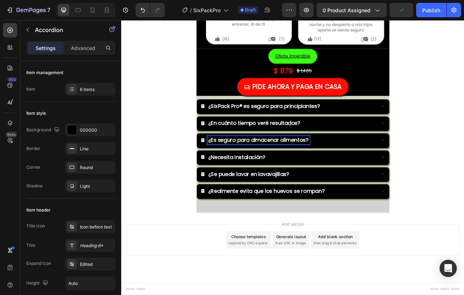
click at [259, 176] on div "¿Es seguro para almacenar alimentos?" at bounding box center [293, 171] width 129 height 10
click at [263, 175] on strong "¿Es seguro para almacenar alimentos?" at bounding box center [293, 170] width 126 height 9
click at [271, 197] on strong "¿Necesita instalación?" at bounding box center [266, 192] width 72 height 9
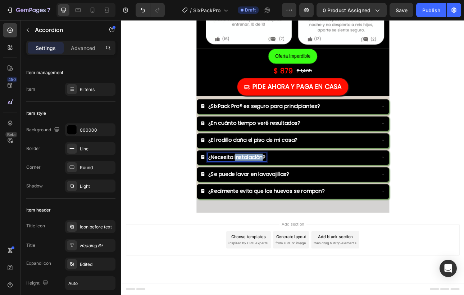
click at [271, 197] on strong "¿Necesita instalación?" at bounding box center [266, 192] width 72 height 9
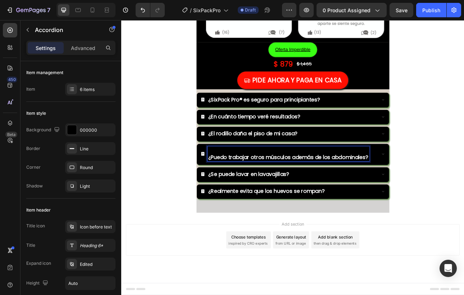
click at [235, 188] on p "Rich Text Editor. Editing area: main" at bounding box center [331, 184] width 202 height 8
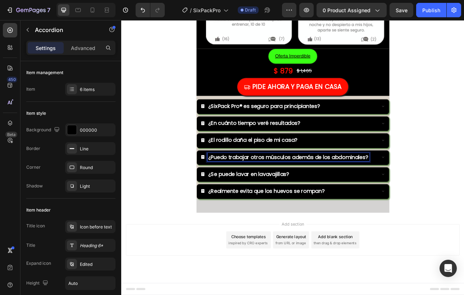
click at [243, 218] on strong "¿Se puede lavar en lavavajillas?" at bounding box center [281, 213] width 102 height 9
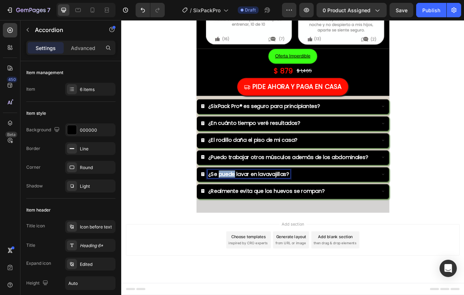
click at [243, 218] on strong "¿Se puede lavar en lavavajillas?" at bounding box center [281, 213] width 102 height 9
click at [247, 239] on strong "¿Realmente evita que los huevos se rompan?" at bounding box center [303, 234] width 147 height 9
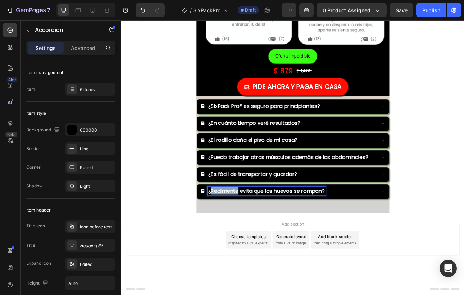
click at [247, 239] on strong "¿Realmente evita que los huevos se rompan?" at bounding box center [303, 234] width 147 height 9
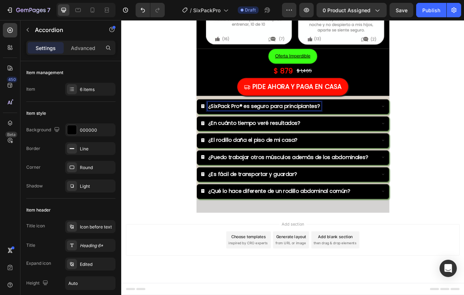
click at [292, 133] on strong "¿SixPack Pro® es seguro para principiantes?" at bounding box center [300, 128] width 141 height 9
click at [438, 133] on div "¿SixPack Pro® es seguro para principiantes?" at bounding box center [331, 128] width 221 height 10
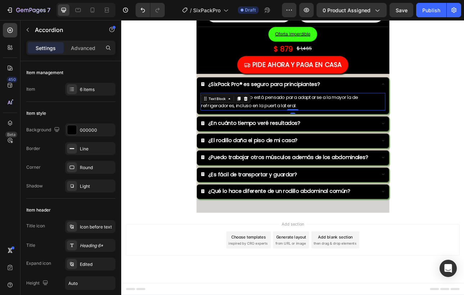
click at [312, 133] on p "Sí, su diseño compacto está pensado para adaptarse a la mayoría de refrigerador…" at bounding box center [336, 122] width 231 height 21
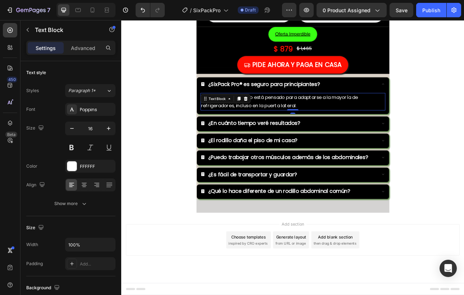
click at [312, 133] on p "Sí, su diseño compacto está pensado para adaptarse a la mayoría de refrigerador…" at bounding box center [336, 122] width 231 height 21
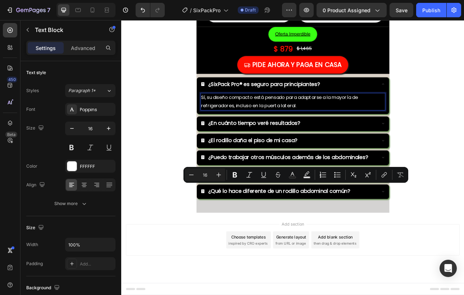
click at [347, 133] on p "Sí, su diseño compacto está pensado para adaptarse a la mayoría de refrigerador…" at bounding box center [336, 122] width 231 height 21
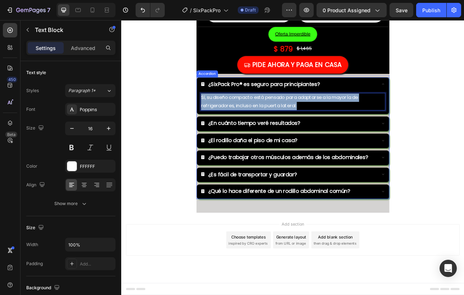
drag, startPoint x: 347, startPoint y: 229, endPoint x: 220, endPoint y: 222, distance: 127.4
click at [220, 138] on div "Sí, su diseño compacto está pensado para adaptarse a la mayoría de refrigerador…" at bounding box center [336, 124] width 241 height 28
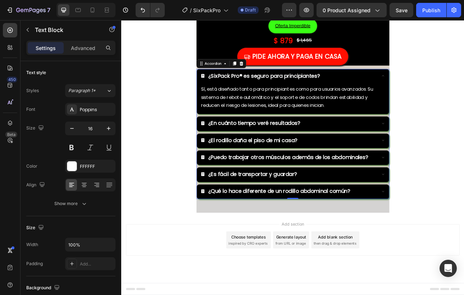
click at [280, 154] on strong "¿En cuánto tiempo veré resultados?" at bounding box center [288, 149] width 116 height 9
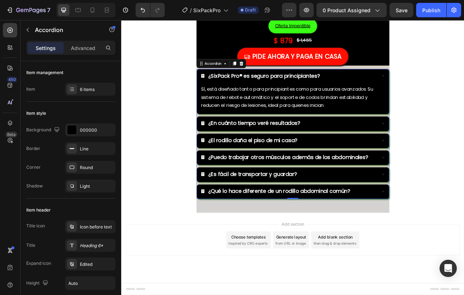
click at [395, 245] on div "¿SixPack Pro® es seguro para principiantes? Sí, está diseñado tanto para princi…" at bounding box center [337, 163] width 243 height 163
click at [393, 155] on div "¿En cuánto tiempo veré resultados?" at bounding box center [331, 149] width 221 height 10
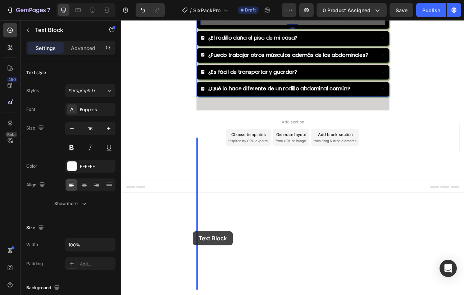
scroll to position [3731, 0]
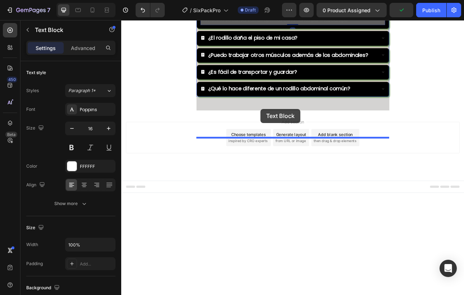
drag, startPoint x: 426, startPoint y: 289, endPoint x: 296, endPoint y: 132, distance: 203.7
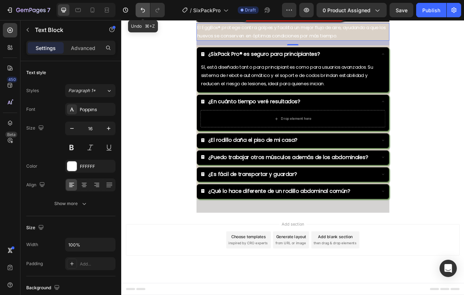
click at [139, 7] on icon "Undo/Redo" at bounding box center [142, 9] width 7 height 7
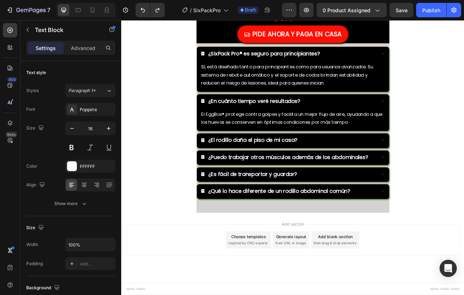
click at [383, 138] on p "El EggBox® protege contra golpes y facilita un mejor flujo de aire, ayudando a …" at bounding box center [336, 144] width 231 height 21
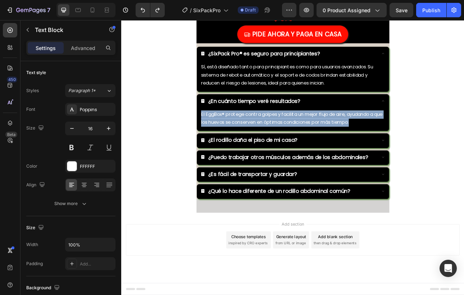
click at [383, 138] on p "El EggBox® protege contra golpes y facilita un mejor flujo de aire, ayudando a …" at bounding box center [336, 144] width 231 height 21
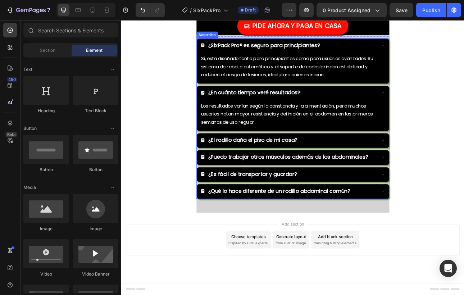
click at [433, 176] on div "¿El rodillo daña el piso de mi casa?" at bounding box center [331, 171] width 221 height 10
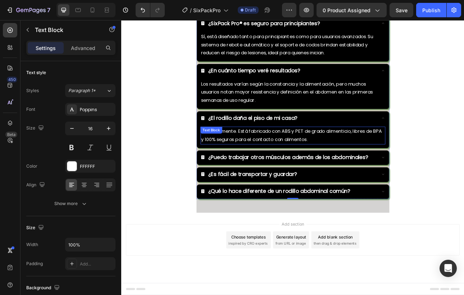
click at [347, 176] on p "Absolutamente. Está fabricado con ABS y PET de grado alimenticio, libres de BPA…" at bounding box center [336, 165] width 231 height 21
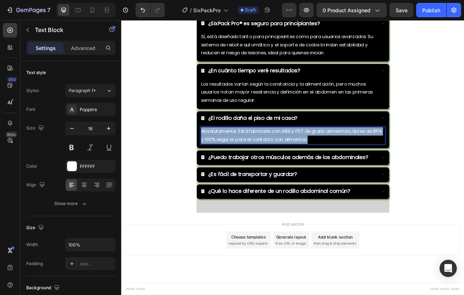
click at [347, 176] on p "Absolutamente. Está fabricado con ABS y PET de grado alimenticio, libres de BPA…" at bounding box center [336, 165] width 231 height 21
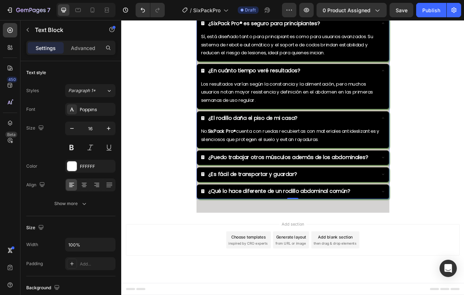
click at [451, 195] on icon at bounding box center [450, 193] width 6 height 6
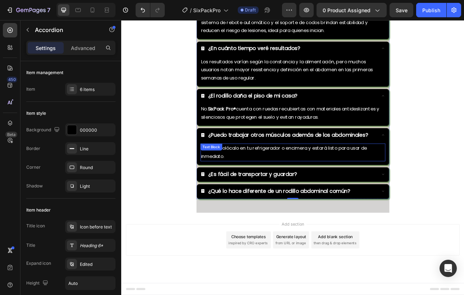
click at [280, 198] on div "No. Solo colócalo en tu refrigerador o encimera y estará listo para usar de inm…" at bounding box center [337, 186] width 232 height 22
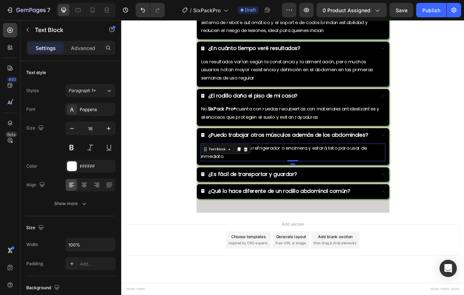
click at [280, 185] on icon at bounding box center [278, 183] width 6 height 6
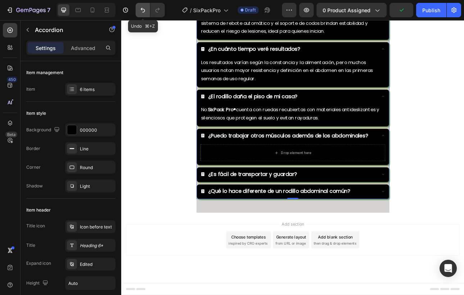
click at [139, 9] on button "Undo/Redo" at bounding box center [142, 10] width 14 height 14
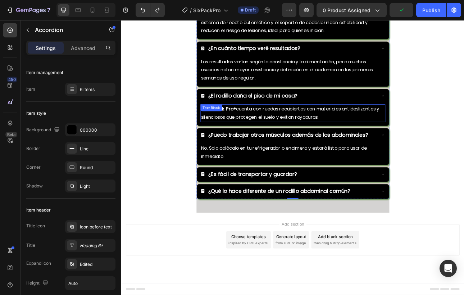
click at [316, 153] on div "No. SixPack Pro® cuenta con ruedas recubiertas con materiales antideslizantes y…" at bounding box center [336, 139] width 241 height 28
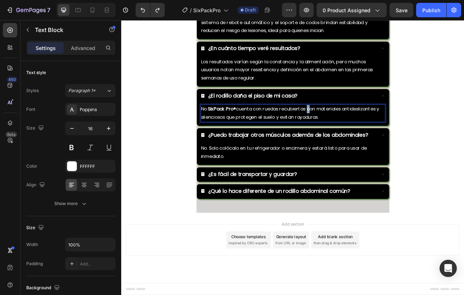
click at [357, 148] on p "No. SixPack Pro® cuenta con ruedas recubiertas con materiales antideslizantes y…" at bounding box center [336, 137] width 231 height 21
click at [348, 148] on p "Sí. Este rodillo activa abdomen, brazos, pecho, glúteos, espalda y hombros, ofr…" at bounding box center [336, 137] width 231 height 21
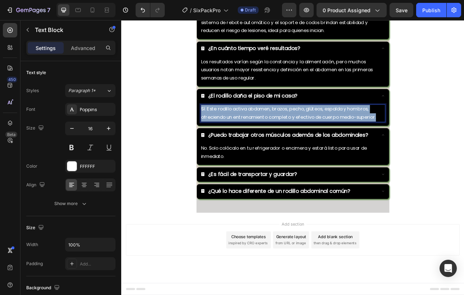
click at [348, 148] on p "Sí. Este rodillo activa abdomen, brazos, pecho, glúteos, espalda y hombros, ofr…" at bounding box center [336, 137] width 231 height 21
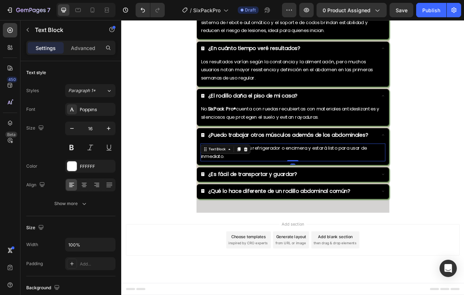
click at [309, 197] on p "No. Solo colócalo en tu refrigerador o encimera y estará listo para usar de inm…" at bounding box center [336, 186] width 231 height 21
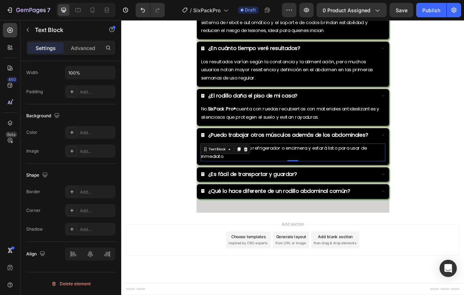
click at [319, 197] on p "No. Solo colócalo en tu refrigerador o encimera y estará listo para usar de inm…" at bounding box center [336, 186] width 231 height 21
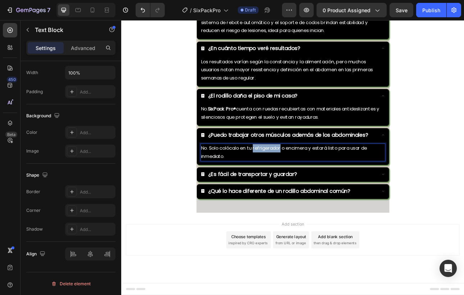
click at [319, 197] on p "No. Solo colócalo en tu refrigerador o encimera y estará listo para usar de inm…" at bounding box center [336, 186] width 231 height 21
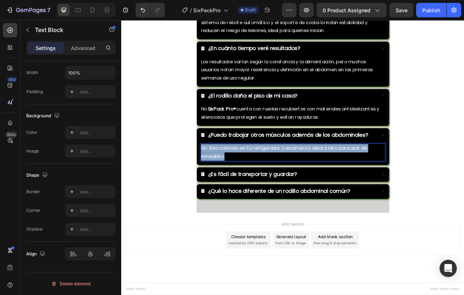
click at [319, 197] on p "No. Solo colócalo en tu refrigerador o encimera y estará listo para usar de inm…" at bounding box center [336, 186] width 231 height 21
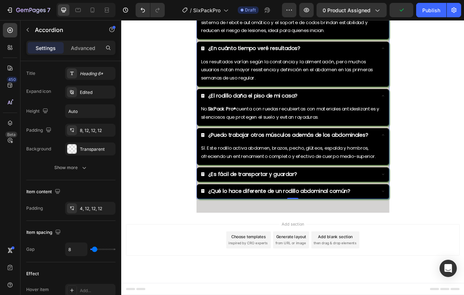
click at [411, 219] on div "¿Es fácil de transportar y guardar?" at bounding box center [331, 213] width 221 height 10
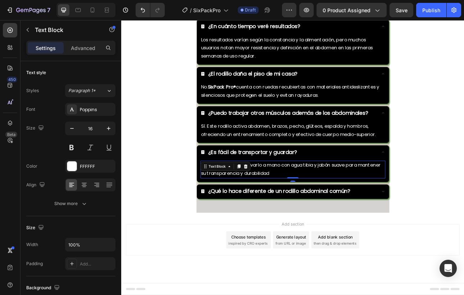
click at [273, 218] on p "No, recomendamos lavarlo a mano con agua tibia y jabón suave para mantener su t…" at bounding box center [336, 208] width 231 height 21
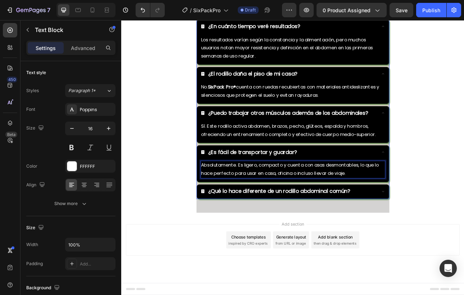
click at [453, 245] on div "¿Qué lo hace diferente de un rodillo abdominal común?" at bounding box center [336, 236] width 241 height 18
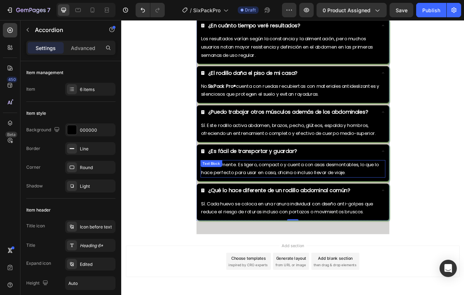
scroll to position [3852, 0]
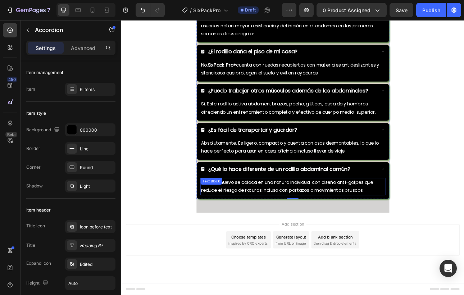
click at [410, 234] on p "Sí. Cada huevo se coloca en una ranura individual con diseño anti-golpes que re…" at bounding box center [336, 229] width 231 height 21
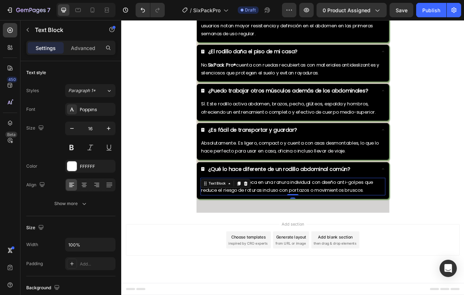
click at [410, 234] on p "Sí. Cada huevo se coloca en una ranura individual con diseño anti-golpes que re…" at bounding box center [336, 229] width 231 height 21
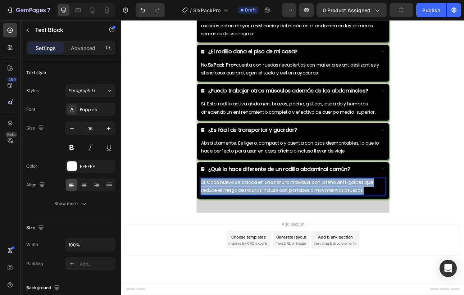
click at [410, 234] on p "Sí. Cada huevo se coloca en una ranura individual con diseño anti-golpes que re…" at bounding box center [336, 229] width 231 height 21
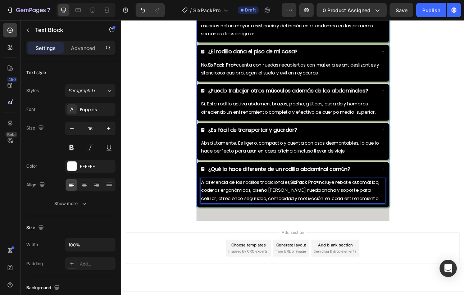
click at [453, 205] on div "¿Qué lo hace diferente de un rodillo abdominal común?" at bounding box center [336, 208] width 241 height 18
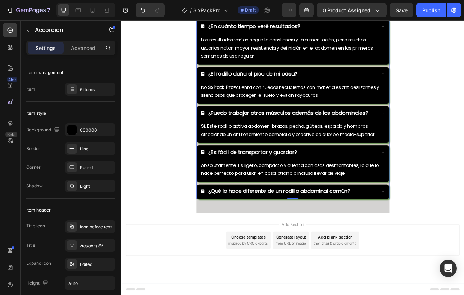
click at [450, 183] on icon at bounding box center [450, 186] width 6 height 6
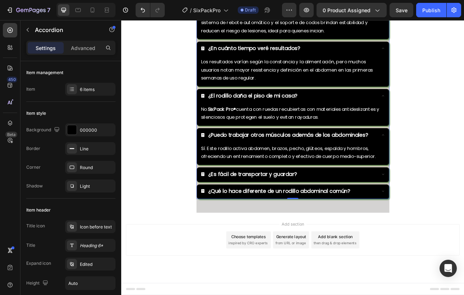
click at [454, 159] on div "¿Puedo trabajar otros músculos además de los abdominales?" at bounding box center [336, 165] width 241 height 18
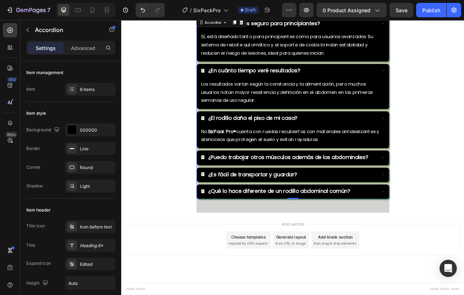
click at [453, 146] on div "¿El rodillo daña el piso de mi casa?" at bounding box center [336, 144] width 241 height 18
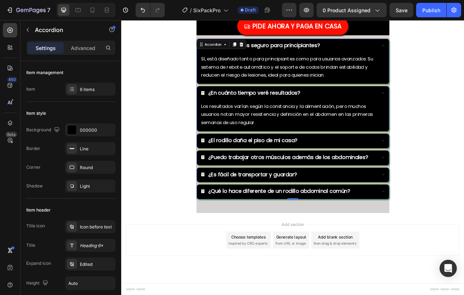
click at [450, 114] on icon at bounding box center [450, 112] width 6 height 6
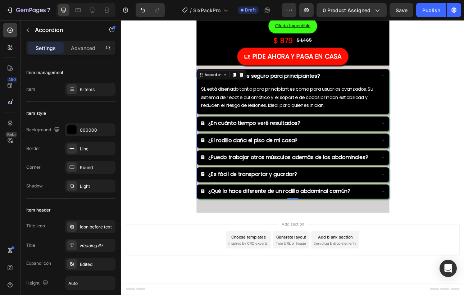
click at [450, 91] on icon at bounding box center [450, 90] width 6 height 6
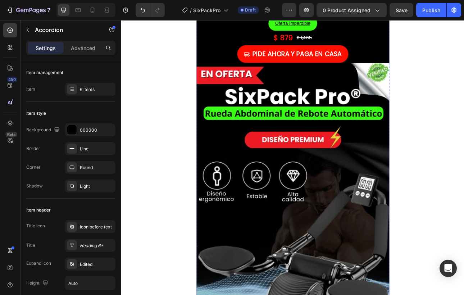
scroll to position [0, 0]
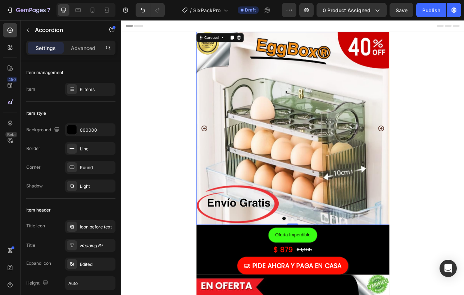
click at [447, 154] on icon "Carousel Next Arrow" at bounding box center [448, 156] width 9 height 9
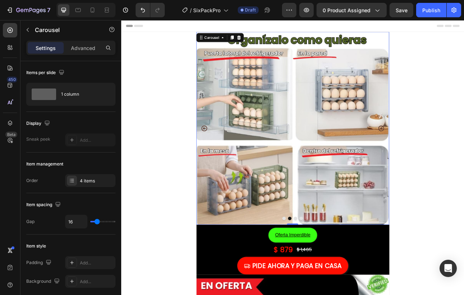
click at [227, 159] on icon "Carousel Back Arrow" at bounding box center [225, 155] width 7 height 7
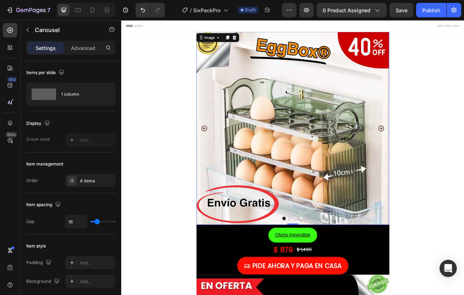
click at [357, 168] on img at bounding box center [337, 156] width 243 height 243
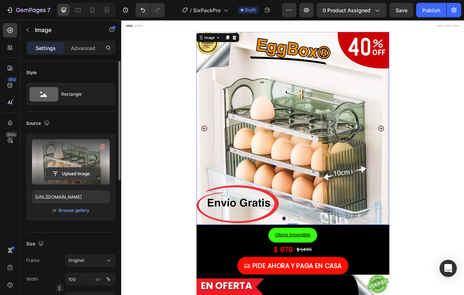
click at [72, 174] on input "file" at bounding box center [71, 173] width 50 height 12
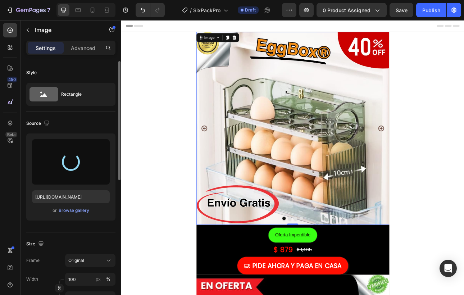
type input "[URL][DOMAIN_NAME]"
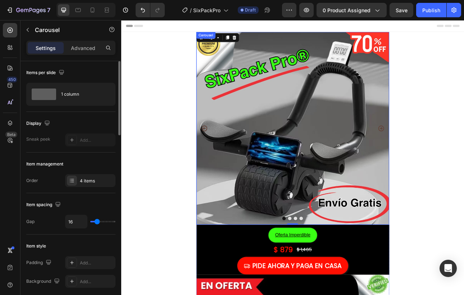
click at [450, 159] on icon "Carousel Next Arrow" at bounding box center [447, 155] width 7 height 7
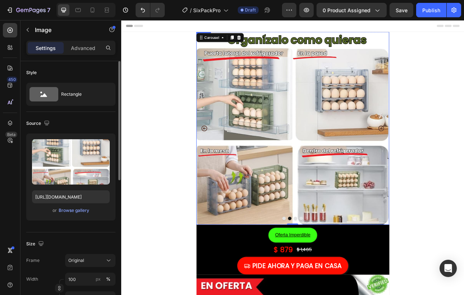
click at [352, 166] on img at bounding box center [337, 156] width 243 height 243
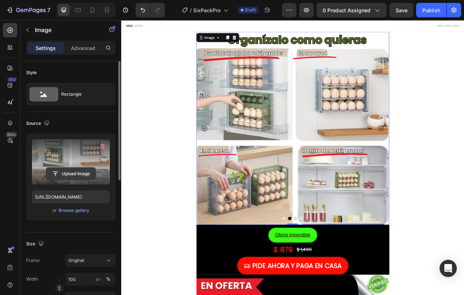
click at [56, 173] on input "file" at bounding box center [71, 173] width 50 height 12
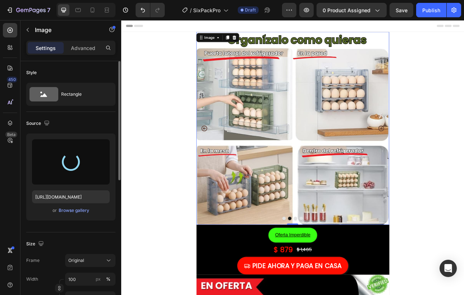
type input "[URL][DOMAIN_NAME]"
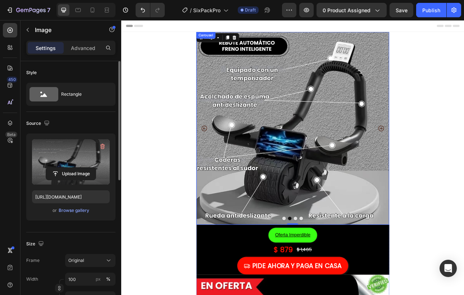
click at [447, 155] on icon "Carousel Next Arrow" at bounding box center [448, 156] width 9 height 9
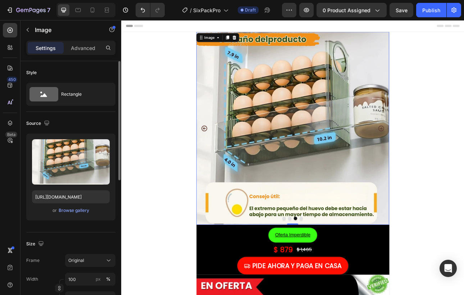
click at [314, 175] on img at bounding box center [337, 156] width 243 height 243
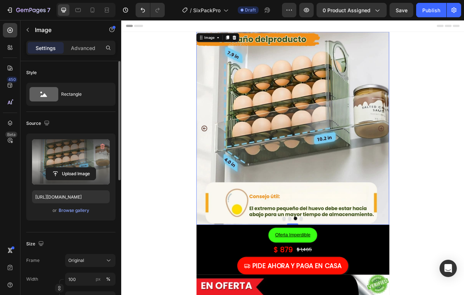
click at [79, 165] on label at bounding box center [71, 161] width 78 height 45
click at [79, 167] on input "file" at bounding box center [71, 173] width 50 height 12
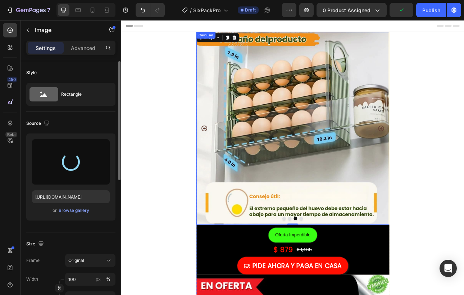
type input "[URL][DOMAIN_NAME]"
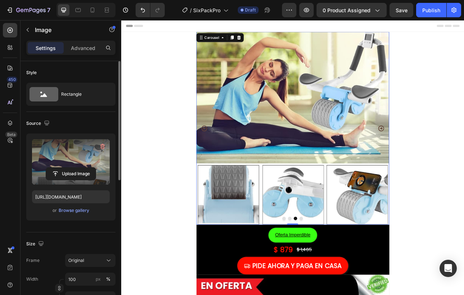
click at [449, 154] on icon "Carousel Next Arrow" at bounding box center [448, 156] width 9 height 9
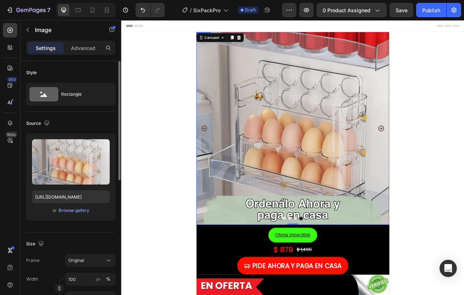
click at [267, 183] on img at bounding box center [337, 156] width 243 height 243
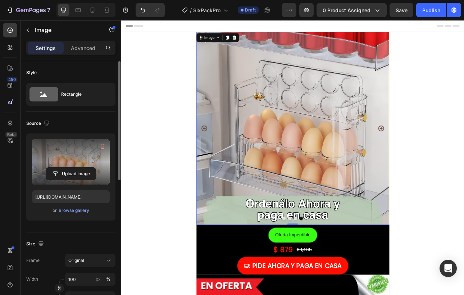
click at [77, 154] on label at bounding box center [71, 161] width 78 height 45
click at [77, 167] on input "file" at bounding box center [71, 173] width 50 height 12
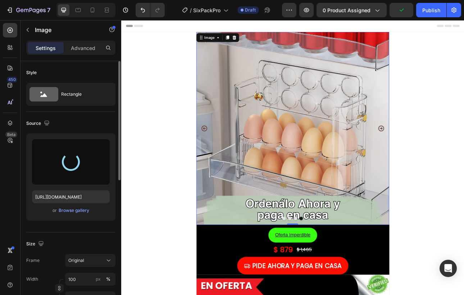
type input "[URL][DOMAIN_NAME]"
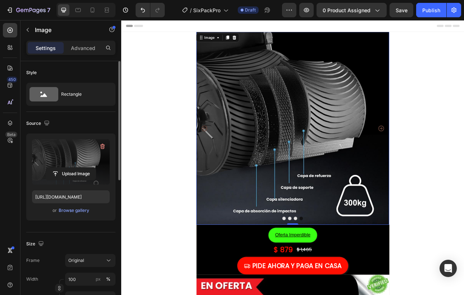
click at [311, 164] on img at bounding box center [337, 156] width 243 height 243
click at [229, 41] on div "Image" at bounding box center [232, 42] width 15 height 6
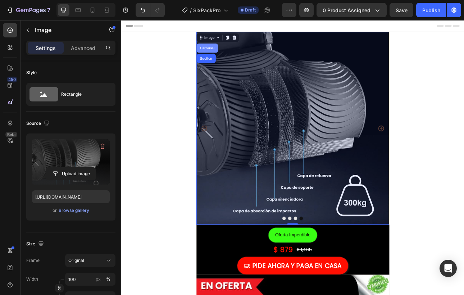
click at [232, 57] on div "Carousel" at bounding box center [229, 55] width 21 height 4
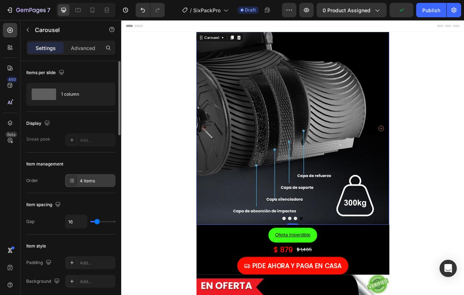
click at [93, 178] on div "4 items" at bounding box center [97, 181] width 34 height 6
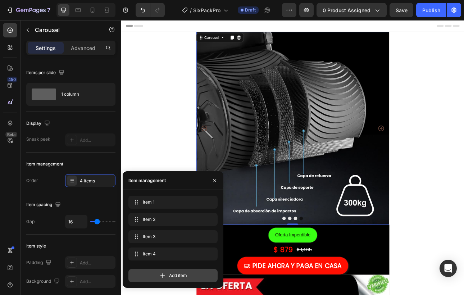
click at [168, 278] on div "Add item" at bounding box center [172, 275] width 89 height 13
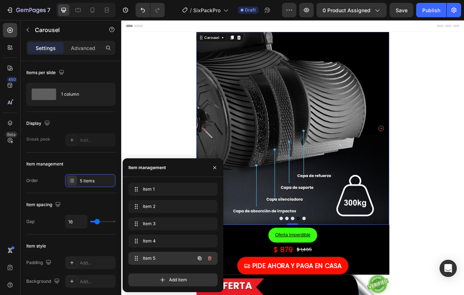
click at [156, 259] on span "Item 5" at bounding box center [163, 258] width 41 height 6
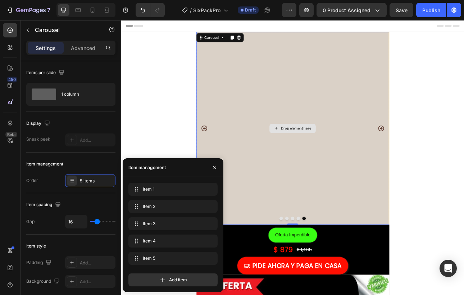
click at [383, 172] on div "Drop element here" at bounding box center [337, 156] width 243 height 243
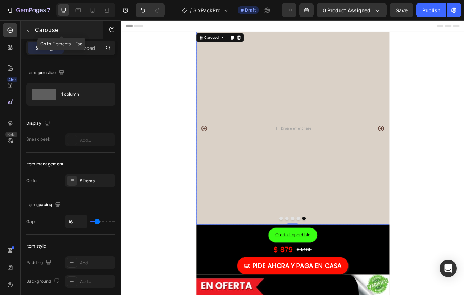
click at [25, 34] on button "button" at bounding box center [27, 29] width 11 height 11
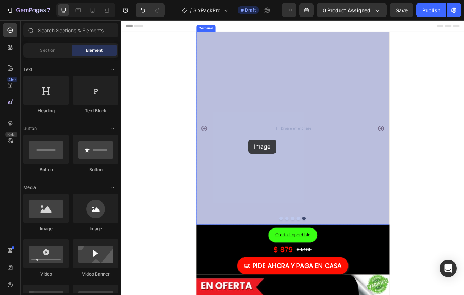
drag, startPoint x: 176, startPoint y: 231, endPoint x: 281, endPoint y: 170, distance: 120.8
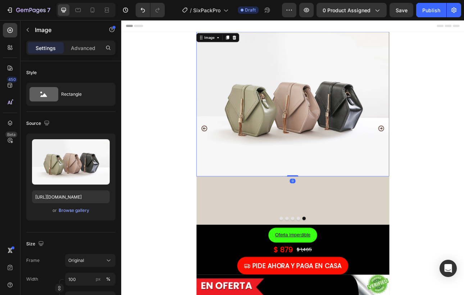
click at [321, 182] on img at bounding box center [337, 126] width 243 height 182
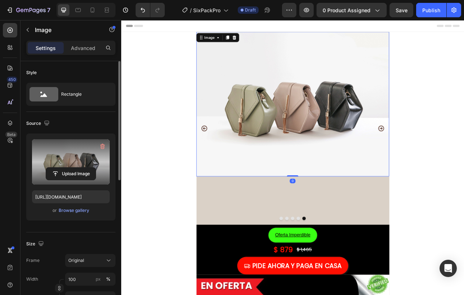
click at [61, 160] on label at bounding box center [71, 161] width 78 height 45
click at [61, 167] on input "file" at bounding box center [71, 173] width 50 height 12
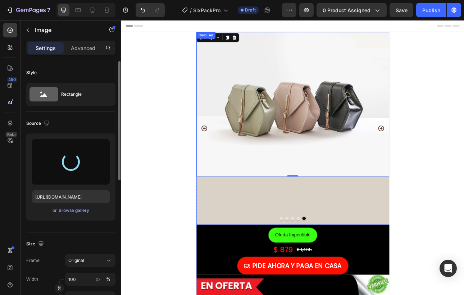
type input "[URL][DOMAIN_NAME]"
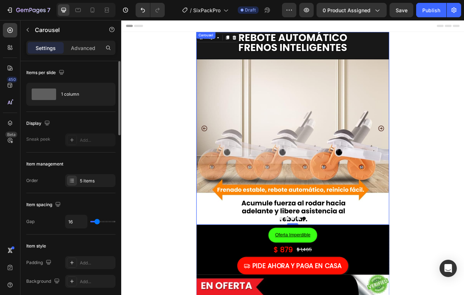
click at [224, 155] on icon "Carousel Back Arrow" at bounding box center [225, 155] width 7 height 7
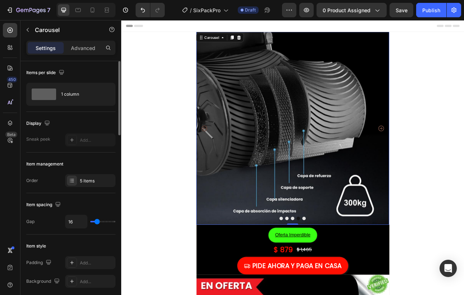
click at [224, 155] on icon "Carousel Back Arrow" at bounding box center [225, 155] width 7 height 7
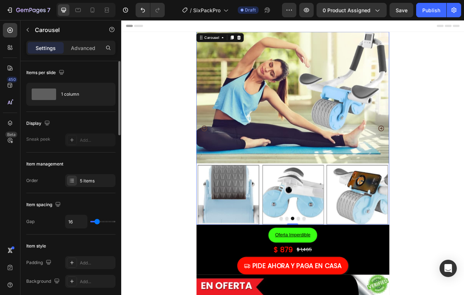
click at [224, 155] on icon "Carousel Back Arrow" at bounding box center [225, 155] width 7 height 7
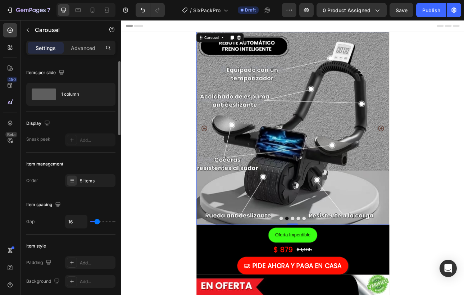
click at [224, 155] on icon "Carousel Back Arrow" at bounding box center [225, 155] width 7 height 7
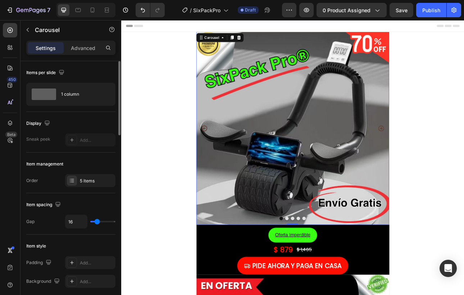
click at [224, 155] on icon "Carousel Back Arrow" at bounding box center [225, 155] width 7 height 7
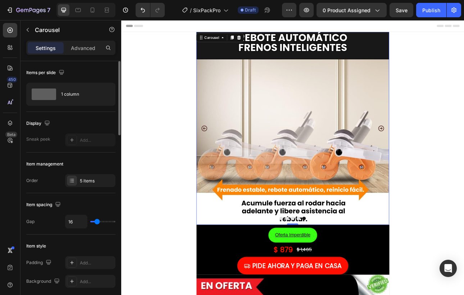
click at [448, 156] on icon "Carousel Next Arrow" at bounding box center [447, 155] width 7 height 7
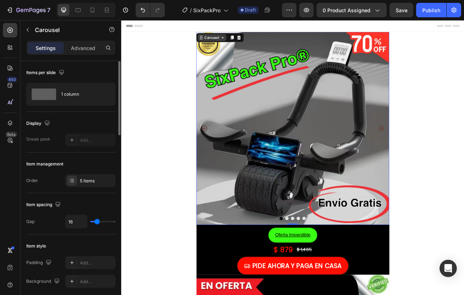
click at [243, 44] on div "Carousel" at bounding box center [235, 42] width 21 height 6
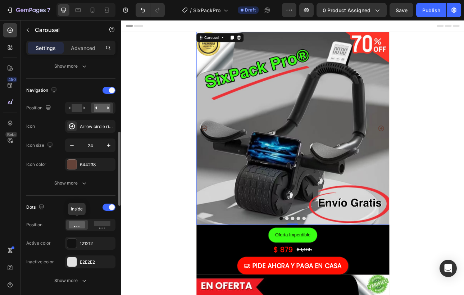
scroll to position [244, 0]
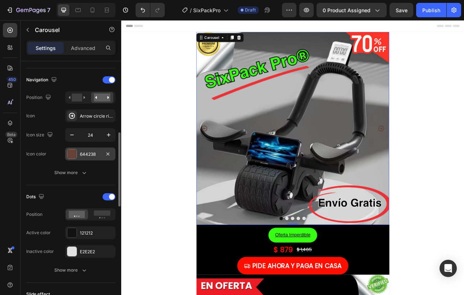
click at [72, 159] on div "644238" at bounding box center [90, 153] width 50 height 13
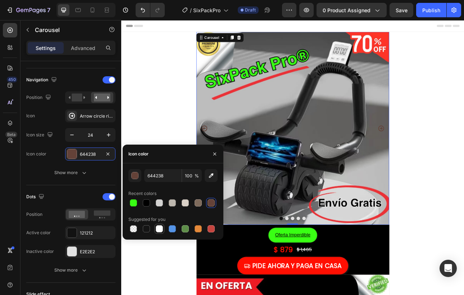
click at [161, 227] on div at bounding box center [159, 228] width 7 height 7
type input "FFFFFF"
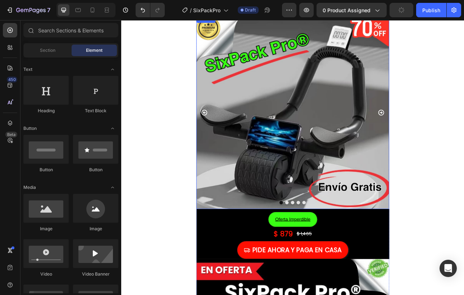
scroll to position [0, 0]
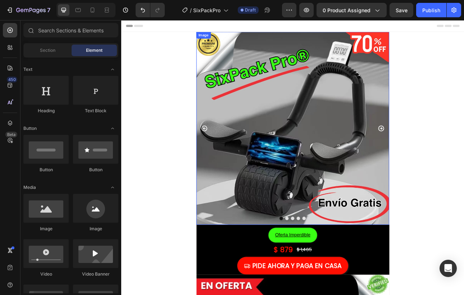
click at [364, 224] on img at bounding box center [337, 156] width 243 height 243
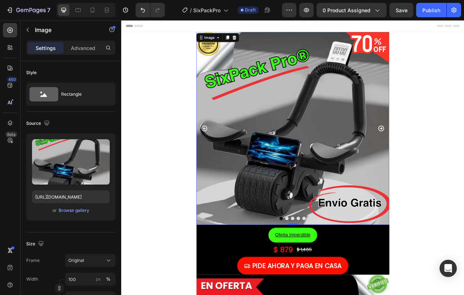
click at [406, 17] on div "7 Version history / SixPackPro Draft Preview 0 product assigned Save Publish" at bounding box center [232, 10] width 464 height 20
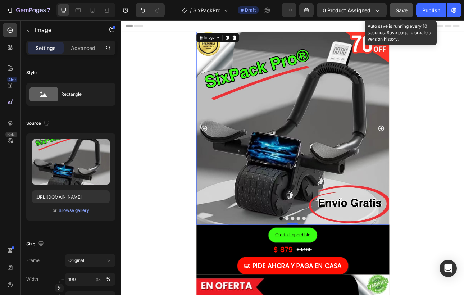
click at [404, 13] on div "Save" at bounding box center [401, 10] width 12 height 8
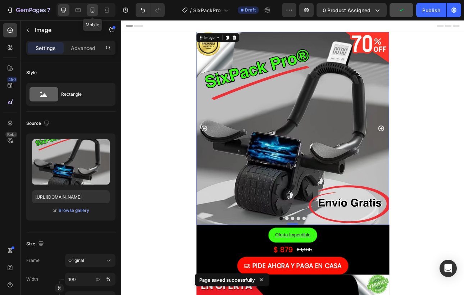
click at [94, 11] on icon at bounding box center [92, 9] width 7 height 7
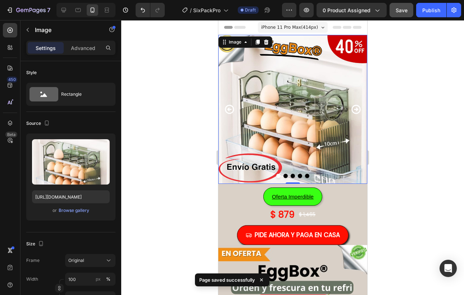
click at [304, 120] on img at bounding box center [292, 109] width 149 height 149
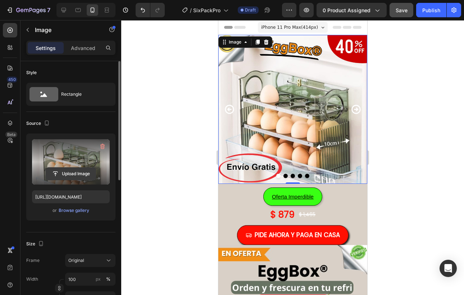
click at [77, 170] on input "file" at bounding box center [71, 173] width 50 height 12
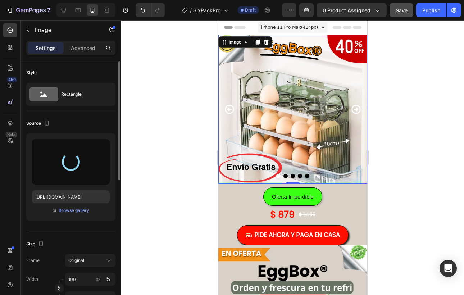
type input "[URL][DOMAIN_NAME]"
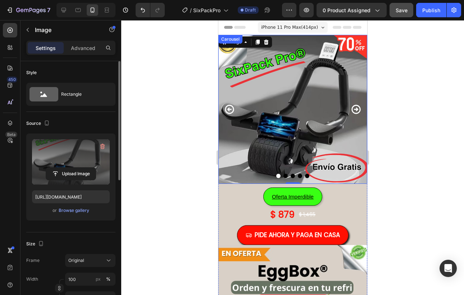
click at [357, 105] on icon "Carousel Next Arrow" at bounding box center [355, 109] width 9 height 9
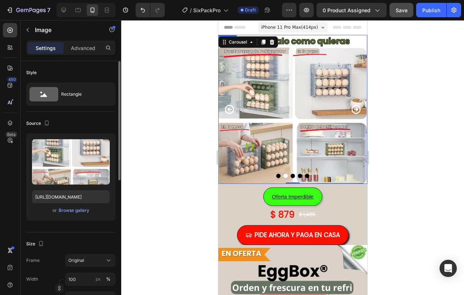
click at [287, 111] on img at bounding box center [292, 109] width 149 height 149
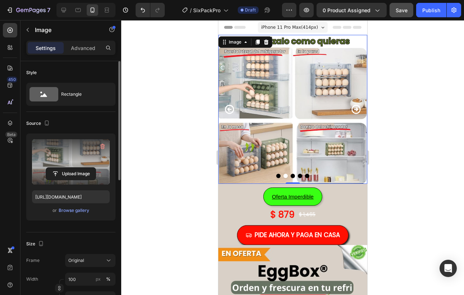
click at [71, 161] on label at bounding box center [71, 161] width 78 height 45
click at [71, 167] on input "file" at bounding box center [71, 173] width 50 height 12
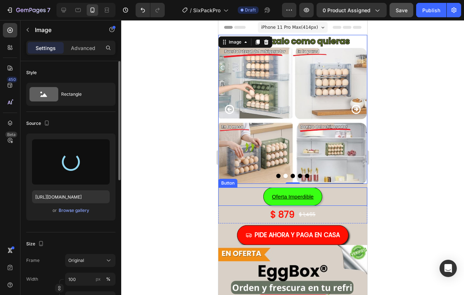
type input "[URL][DOMAIN_NAME]"
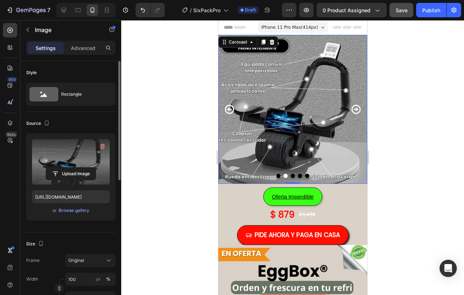
click at [355, 110] on icon "Carousel Next Arrow" at bounding box center [355, 109] width 9 height 9
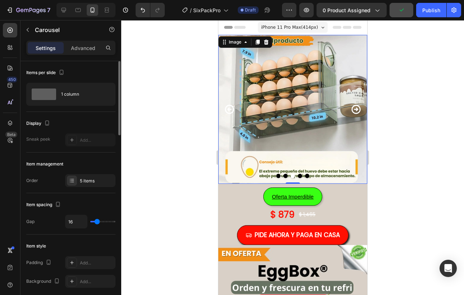
click at [308, 116] on img at bounding box center [292, 109] width 149 height 149
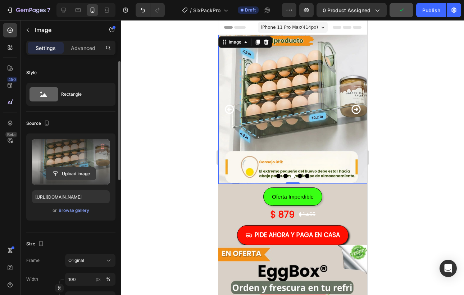
click at [89, 178] on input "file" at bounding box center [71, 173] width 50 height 12
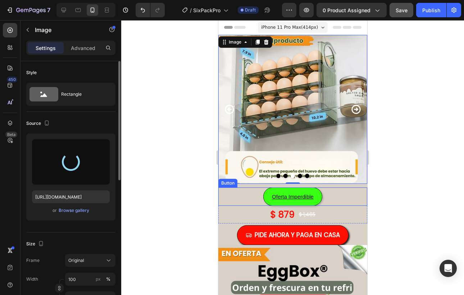
type input "[URL][DOMAIN_NAME]"
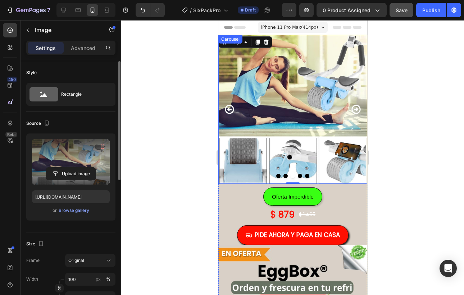
click at [356, 113] on icon "Carousel Next Arrow" at bounding box center [355, 109] width 9 height 9
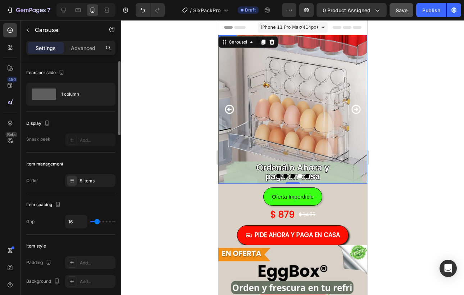
click at [294, 124] on img at bounding box center [292, 109] width 149 height 149
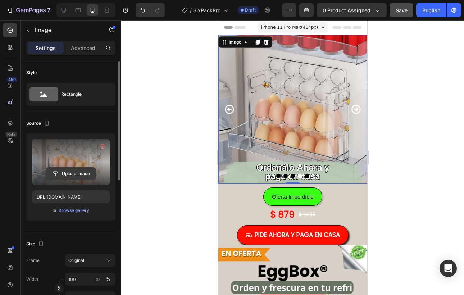
click at [65, 172] on input "file" at bounding box center [71, 173] width 50 height 12
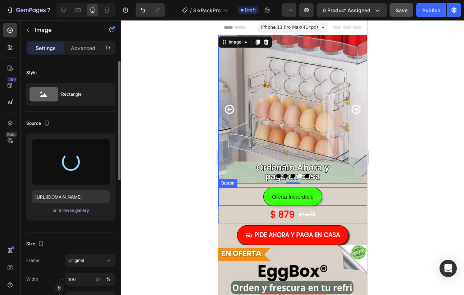
type input "[URL][DOMAIN_NAME]"
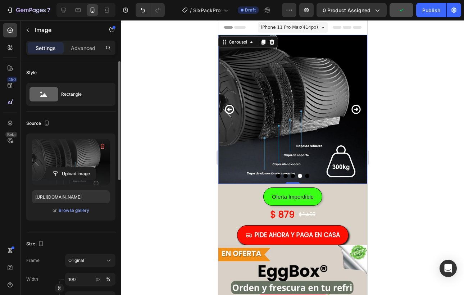
click at [358, 111] on icon "Carousel Next Arrow" at bounding box center [355, 109] width 11 height 11
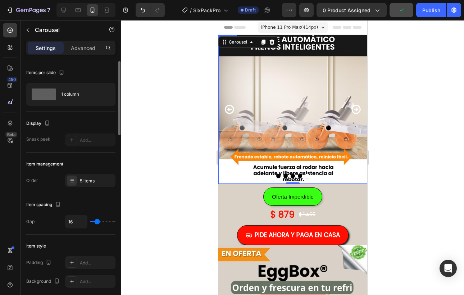
click at [292, 113] on img at bounding box center [292, 109] width 149 height 149
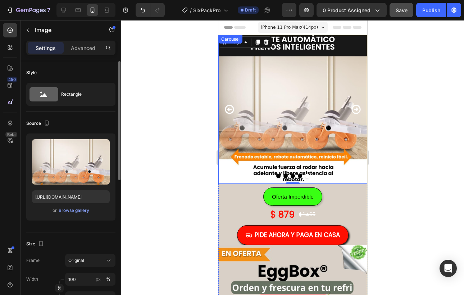
click at [228, 110] on icon "Carousel Back Arrow" at bounding box center [228, 109] width 9 height 9
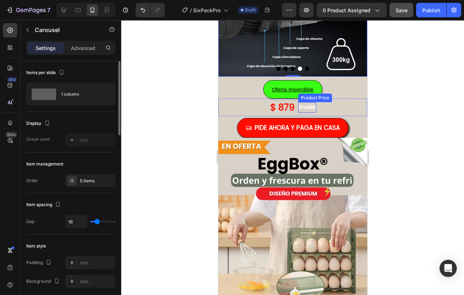
scroll to position [199, 0]
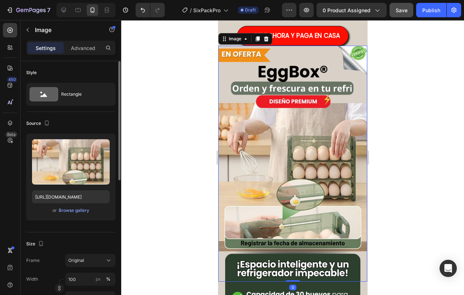
click at [315, 211] on img at bounding box center [292, 164] width 149 height 236
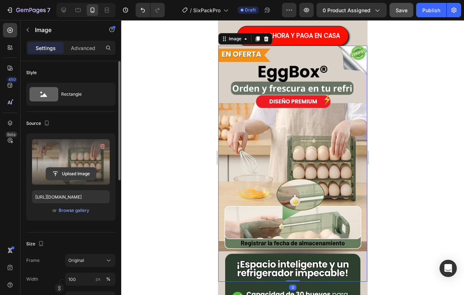
click at [64, 171] on input "file" at bounding box center [71, 173] width 50 height 12
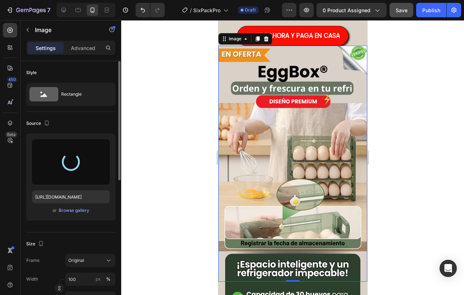
type input "[URL][DOMAIN_NAME]"
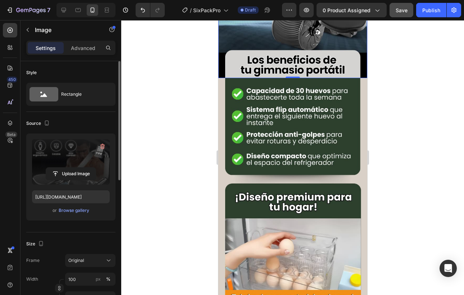
scroll to position [408, 0]
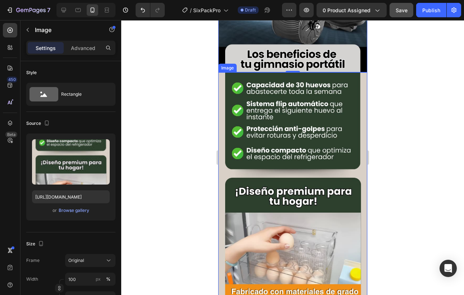
click at [291, 150] on img at bounding box center [292, 190] width 149 height 236
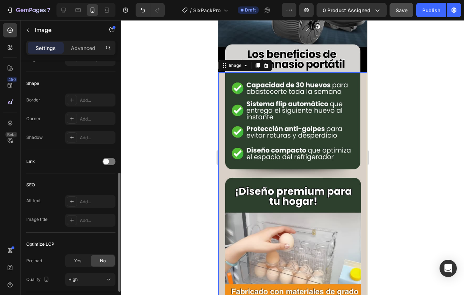
click at [257, 144] on img at bounding box center [292, 190] width 149 height 236
click at [283, 105] on img at bounding box center [292, 190] width 149 height 236
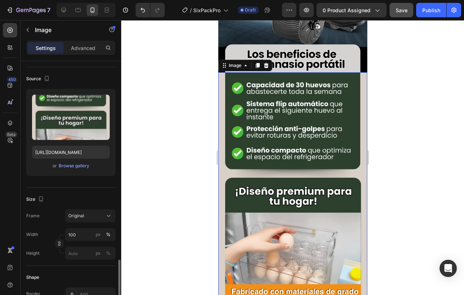
scroll to position [0, 0]
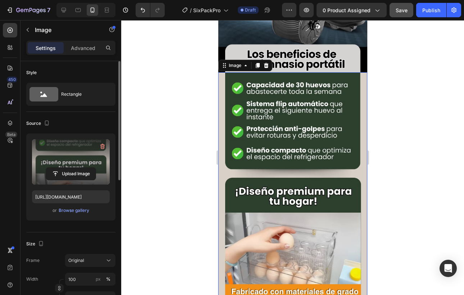
click at [64, 159] on label at bounding box center [71, 161] width 78 height 45
click at [64, 167] on input "file" at bounding box center [71, 173] width 50 height 12
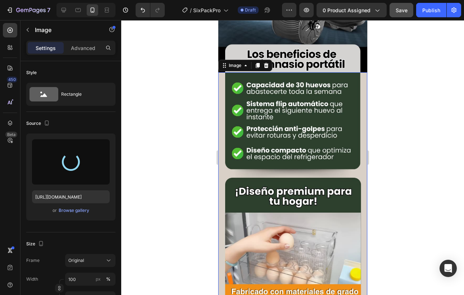
type input "[URL][DOMAIN_NAME]"
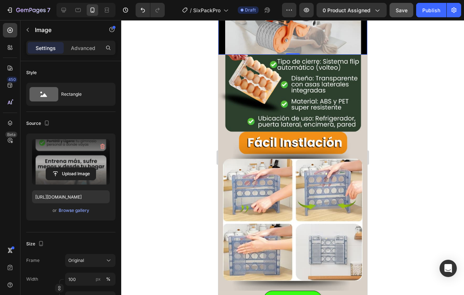
scroll to position [664, 0]
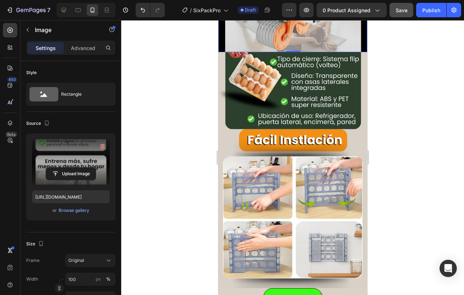
click at [345, 195] on img at bounding box center [292, 170] width 149 height 236
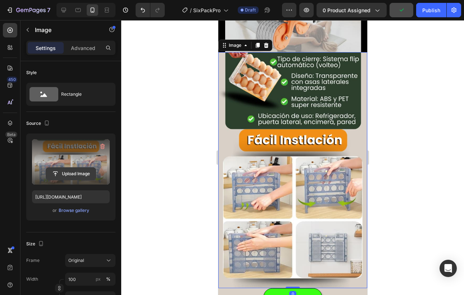
click at [72, 172] on input "file" at bounding box center [71, 173] width 50 height 12
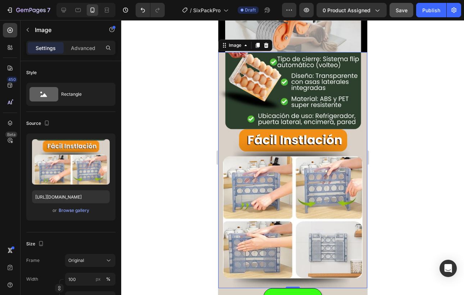
type input "[URL][DOMAIN_NAME]"
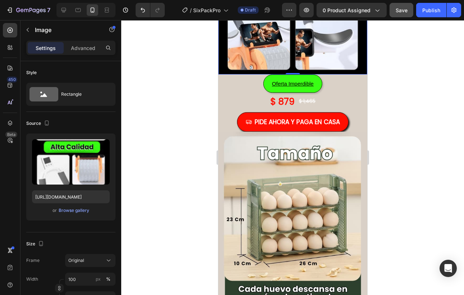
scroll to position [885, 0]
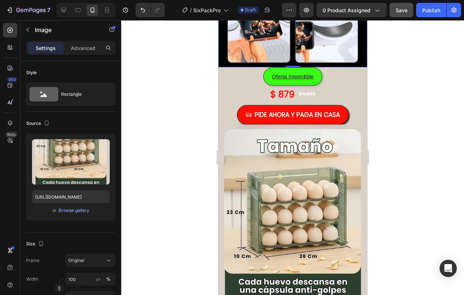
click at [313, 225] on img at bounding box center [292, 242] width 149 height 236
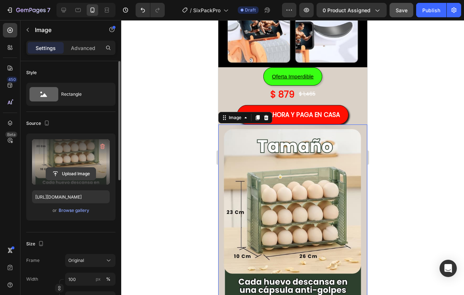
click at [77, 169] on input "file" at bounding box center [71, 173] width 50 height 12
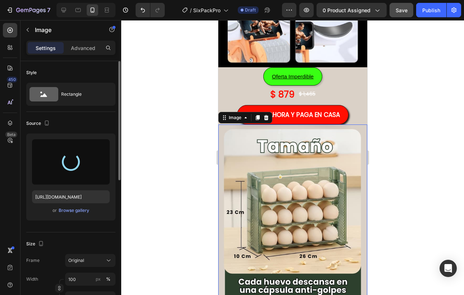
type input "[URL][DOMAIN_NAME]"
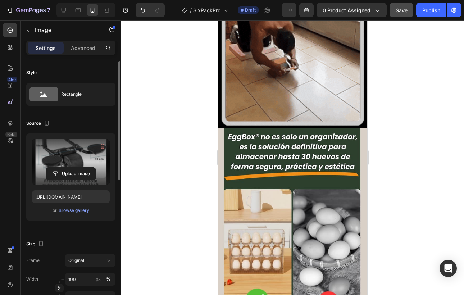
scroll to position [1264, 0]
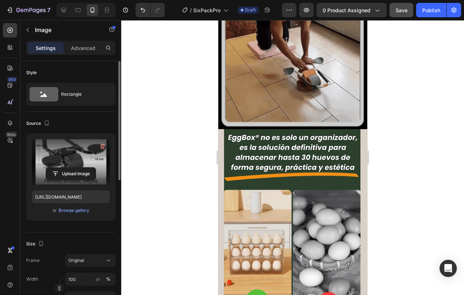
click at [279, 217] on img at bounding box center [292, 247] width 149 height 236
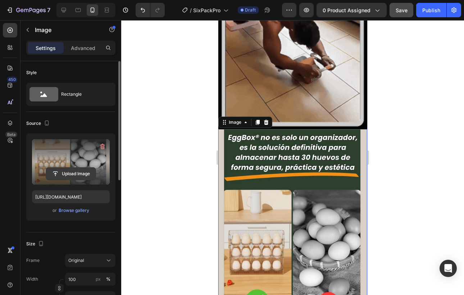
click at [68, 171] on input "file" at bounding box center [71, 173] width 50 height 12
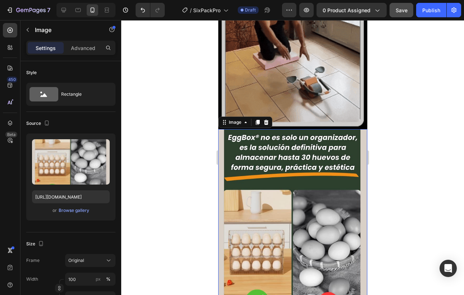
type input "[URL][DOMAIN_NAME]"
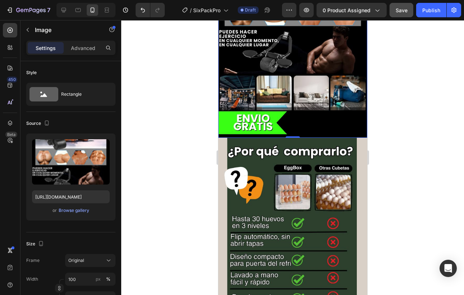
scroll to position [1496, 0]
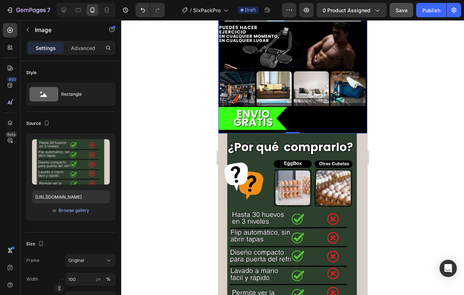
click at [275, 207] on img at bounding box center [292, 251] width 149 height 236
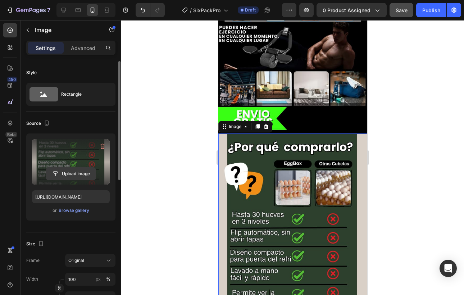
click at [74, 172] on input "file" at bounding box center [71, 173] width 50 height 12
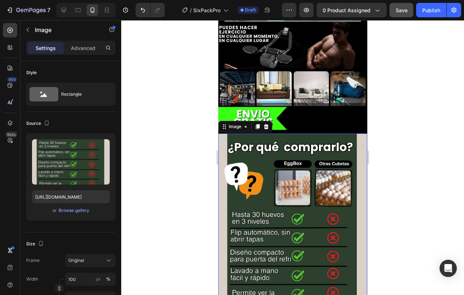
type input "[URL][DOMAIN_NAME]"
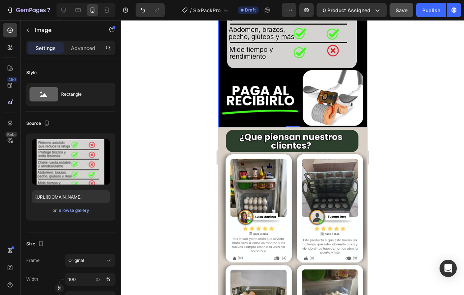
scroll to position [1739, 0]
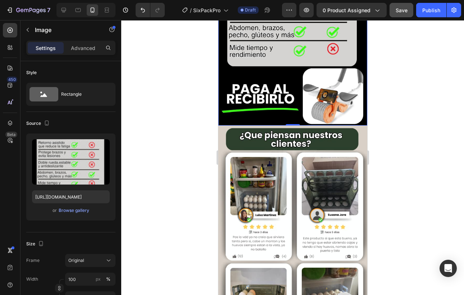
click at [305, 219] on img at bounding box center [292, 243] width 149 height 236
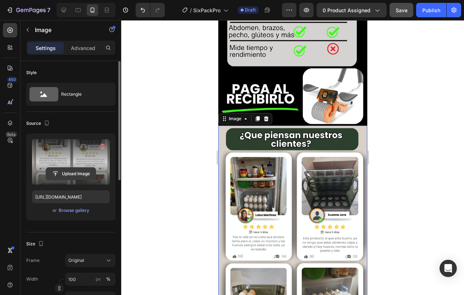
click at [78, 173] on input "file" at bounding box center [71, 173] width 50 height 12
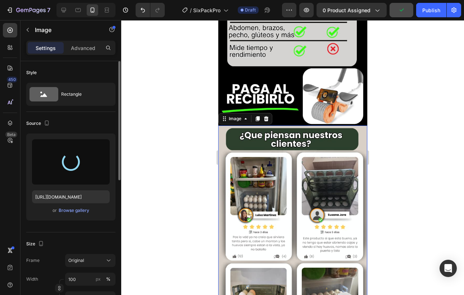
type input "[URL][DOMAIN_NAME]"
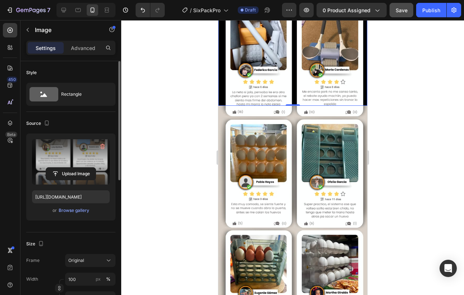
scroll to position [2000, 0]
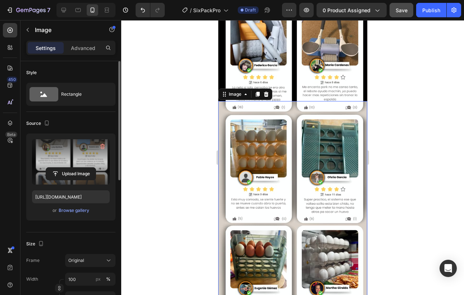
click at [308, 213] on img at bounding box center [292, 219] width 149 height 236
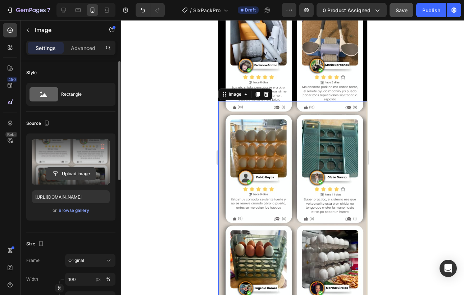
click at [71, 171] on input "file" at bounding box center [71, 173] width 50 height 12
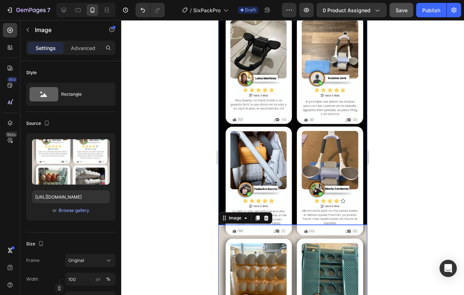
scroll to position [1873, 0]
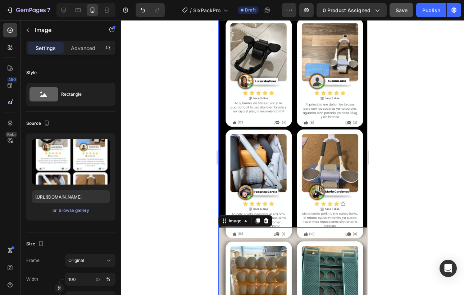
click at [319, 186] on img at bounding box center [292, 110] width 149 height 236
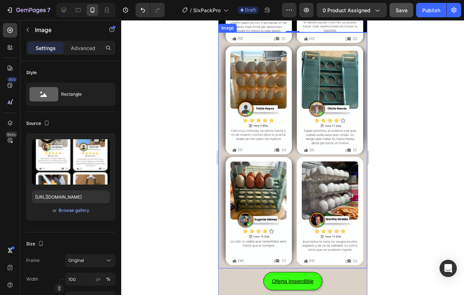
scroll to position [2070, 0]
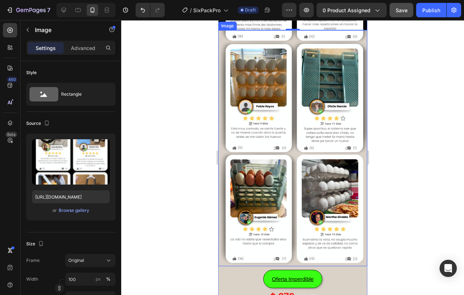
click at [315, 230] on img at bounding box center [292, 148] width 149 height 236
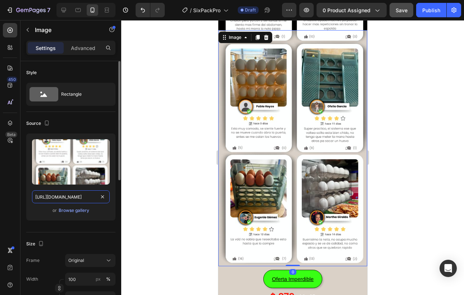
click at [79, 197] on input "[URL][DOMAIN_NAME]" at bounding box center [71, 196] width 78 height 13
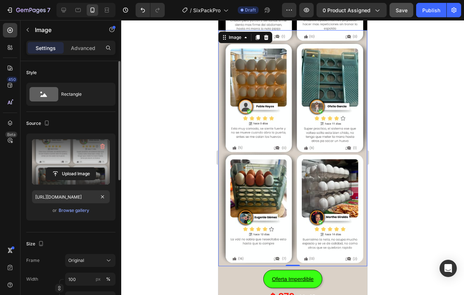
click at [65, 160] on label at bounding box center [71, 161] width 78 height 45
click at [65, 167] on input "file" at bounding box center [71, 173] width 50 height 12
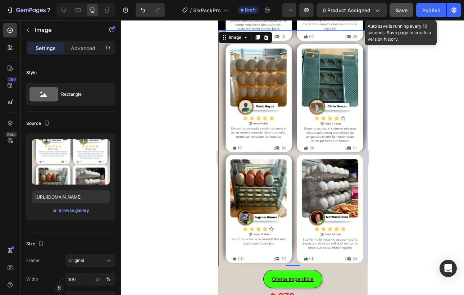
click at [404, 11] on span "Save" at bounding box center [401, 10] width 12 height 6
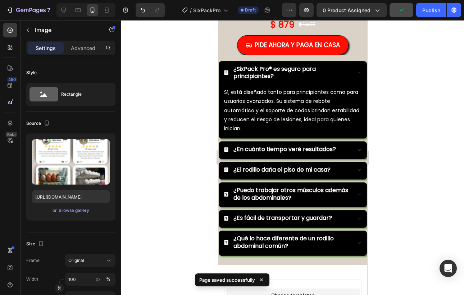
scroll to position [2347, 0]
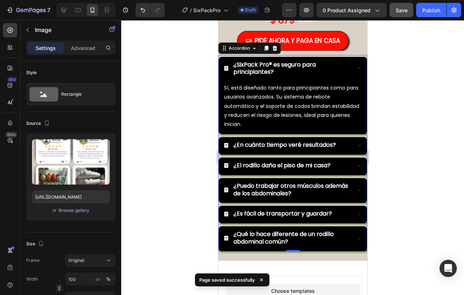
click at [356, 69] on icon at bounding box center [359, 68] width 6 height 6
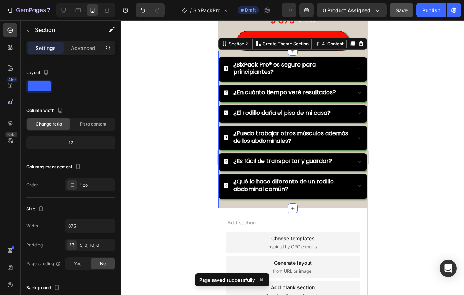
click at [360, 206] on div "¿SixPack Pro® es seguro para principiantes? ¿En cuánto tiempo veré resultados? …" at bounding box center [292, 129] width 149 height 157
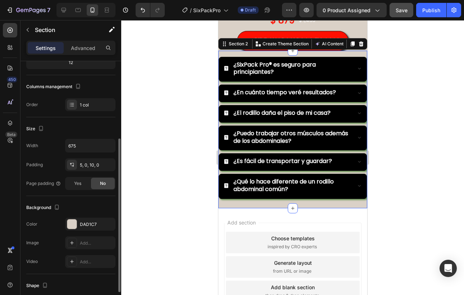
scroll to position [166, 0]
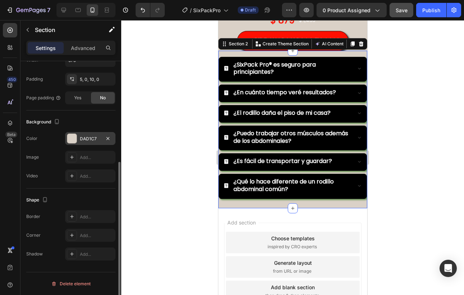
click at [87, 139] on div "DAD1C7" at bounding box center [90, 138] width 21 height 6
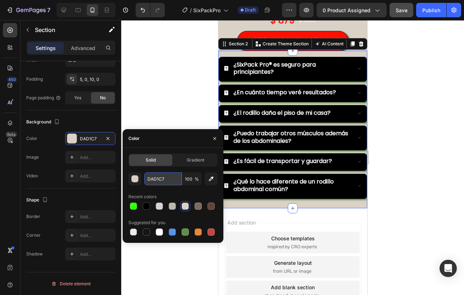
click at [162, 178] on input "DAD1C7" at bounding box center [162, 178] width 37 height 13
paste input "#d4d3d2"
type input "D4D3D2"
click at [191, 187] on div "D4D3D2 100 % Recent colors Suggested for you" at bounding box center [172, 204] width 89 height 65
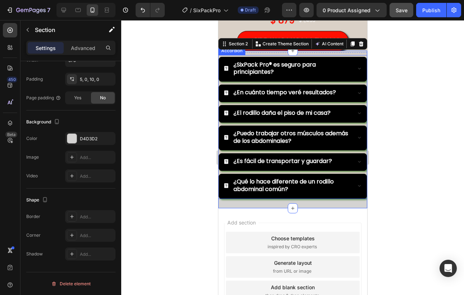
click at [416, 156] on div at bounding box center [292, 157] width 342 height 275
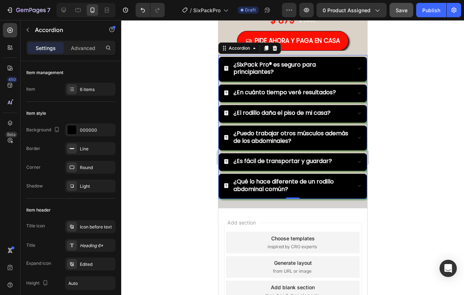
click at [324, 77] on div "¿SixPack Pro® es seguro para principiantes?" at bounding box center [291, 69] width 147 height 24
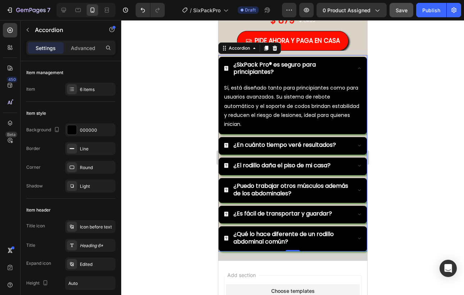
click at [348, 75] on p "¿SixPack Pro® es seguro para principiantes?" at bounding box center [291, 68] width 116 height 15
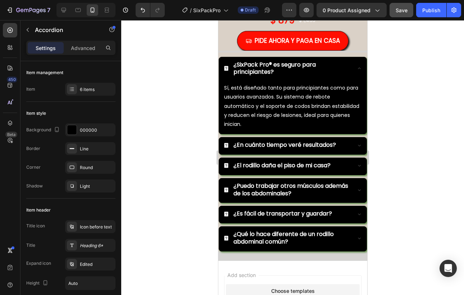
click at [357, 61] on div "¿SixPack Pro® es seguro para principiantes?" at bounding box center [291, 69] width 147 height 24
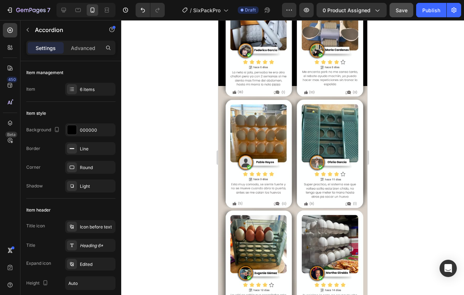
scroll to position [2006, 0]
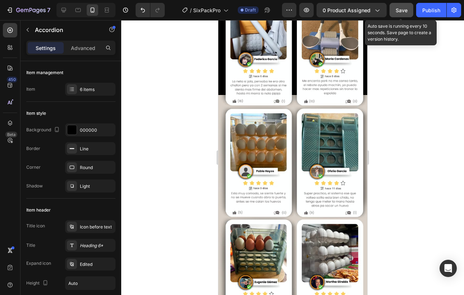
click at [397, 6] on div "Save" at bounding box center [401, 10] width 12 height 8
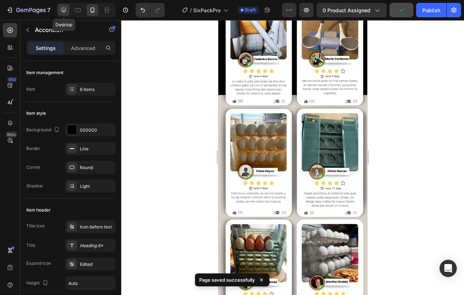
click at [61, 10] on icon at bounding box center [63, 10] width 5 height 5
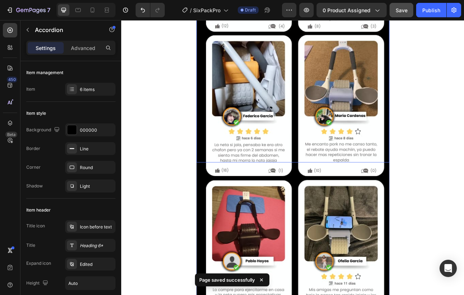
scroll to position [3134, 0]
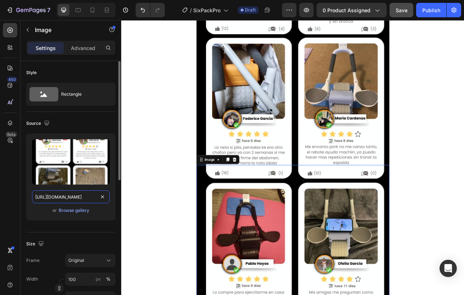
click at [56, 193] on input "[URL][DOMAIN_NAME]" at bounding box center [71, 196] width 78 height 13
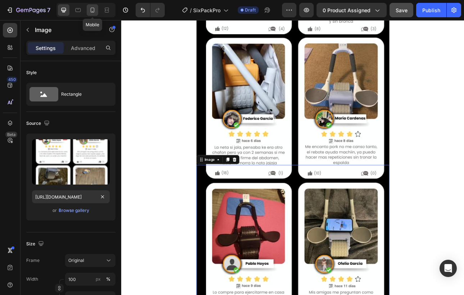
click at [93, 14] on div at bounding box center [92, 9] width 11 height 11
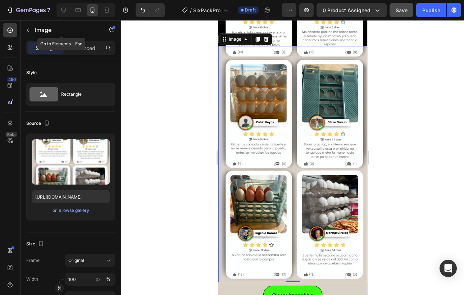
scroll to position [2055, 0]
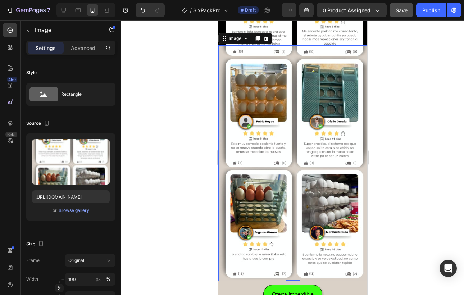
click at [222, 164] on img at bounding box center [292, 163] width 149 height 236
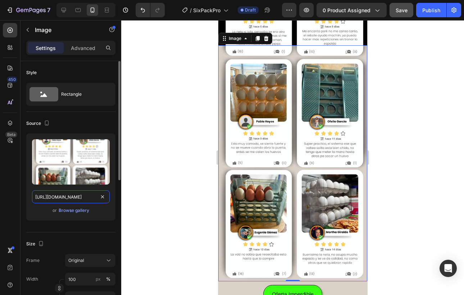
click at [49, 194] on input "[URL][DOMAIN_NAME]" at bounding box center [71, 196] width 78 height 13
paste input "16477335-5717-4a2f-ae7b-b4ee27995bef"
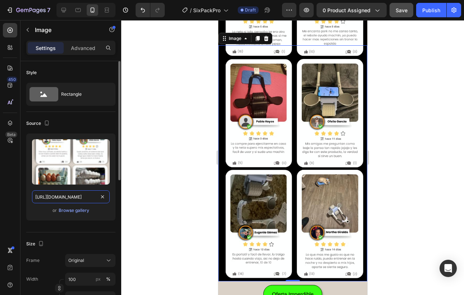
scroll to position [0, 220]
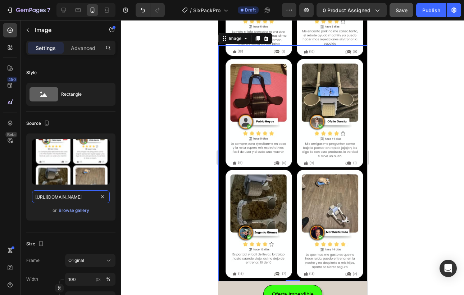
type input "[URL][DOMAIN_NAME]"
click at [195, 207] on div at bounding box center [292, 157] width 342 height 275
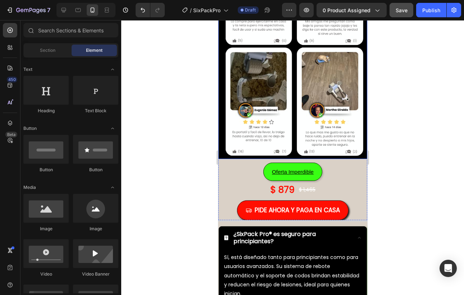
scroll to position [2184, 0]
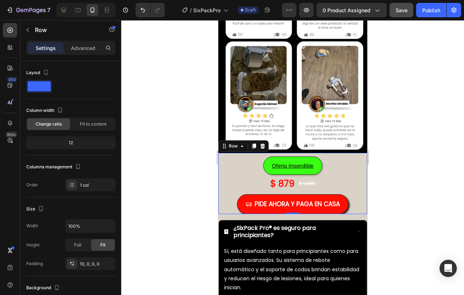
click at [364, 155] on div "Oferta Imperdible Button $ 879 Product Price Product Price $ 1,465 Product Pric…" at bounding box center [292, 183] width 149 height 61
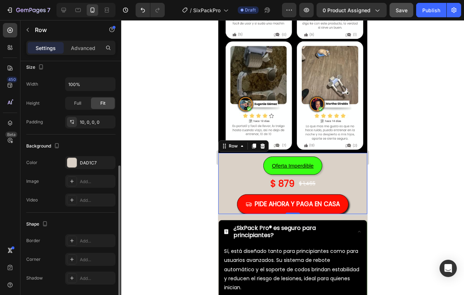
scroll to position [166, 0]
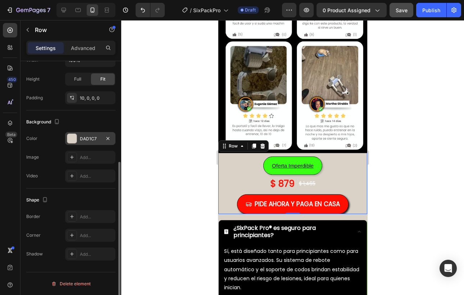
click at [75, 136] on div at bounding box center [71, 138] width 9 height 9
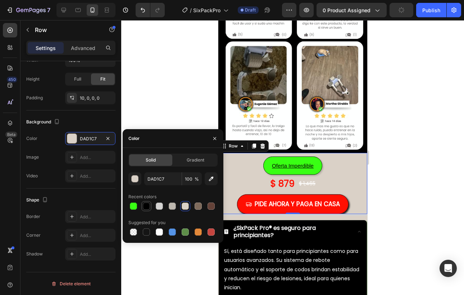
click at [143, 207] on div at bounding box center [146, 205] width 7 height 7
type input "000000"
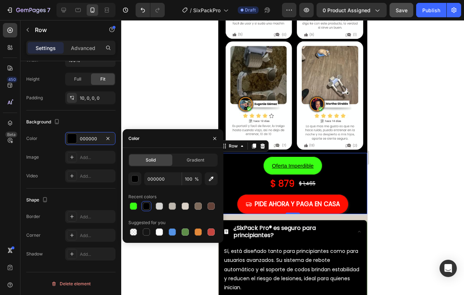
click at [403, 193] on div at bounding box center [292, 157] width 342 height 275
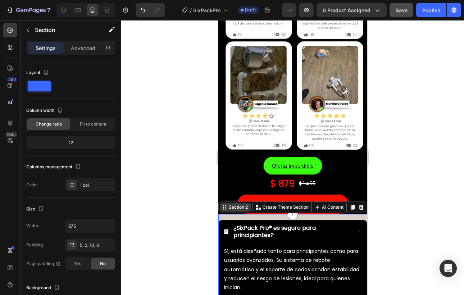
click at [229, 207] on div "Section 2" at bounding box center [238, 207] width 22 height 6
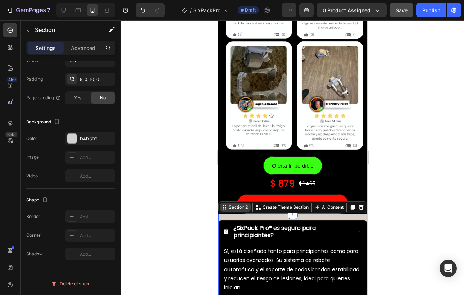
click at [231, 208] on div "Section 2" at bounding box center [238, 207] width 22 height 6
click at [243, 209] on div "Section 2" at bounding box center [238, 207] width 22 height 6
click at [222, 208] on icon at bounding box center [224, 207] width 6 height 6
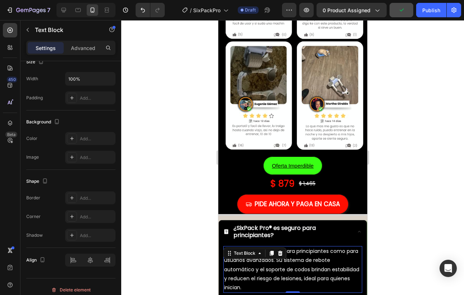
click at [235, 265] on p "Sí, está diseñado tanto para principiantes como para usuarios avanzados. Su sis…" at bounding box center [292, 268] width 137 height 45
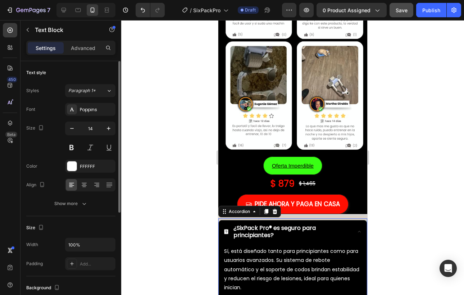
click at [228, 226] on div "¿SixPack Pro® es seguro para principiantes?" at bounding box center [286, 231] width 127 height 17
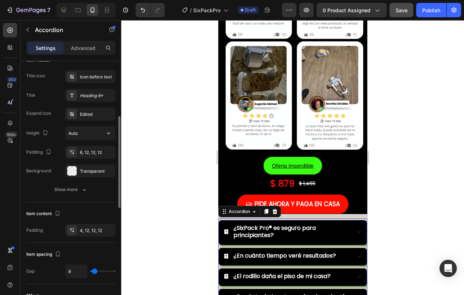
scroll to position [151, 0]
click at [387, 219] on div at bounding box center [292, 157] width 342 height 275
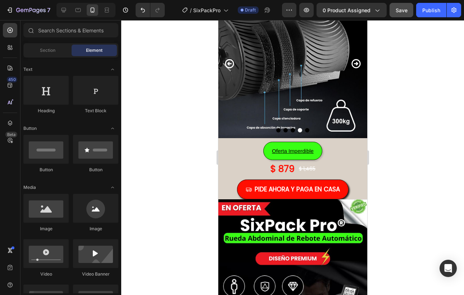
scroll to position [0, 0]
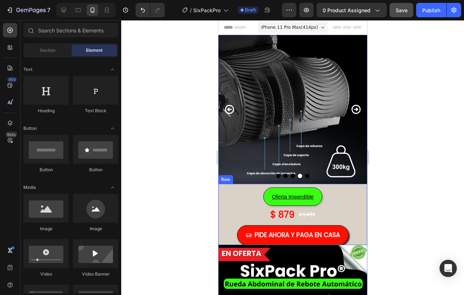
click at [365, 186] on div "Oferta Imperdible Button $ 879 Product Price Product Price $ 1,465 Product Pric…" at bounding box center [292, 214] width 149 height 61
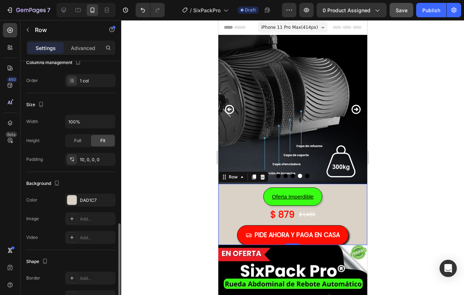
scroll to position [166, 0]
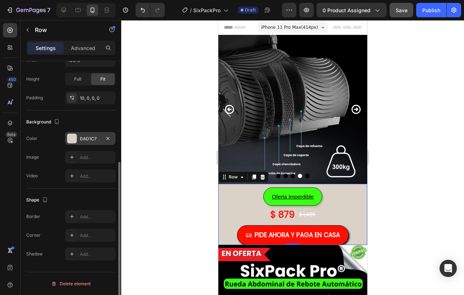
click at [69, 139] on div at bounding box center [71, 138] width 9 height 9
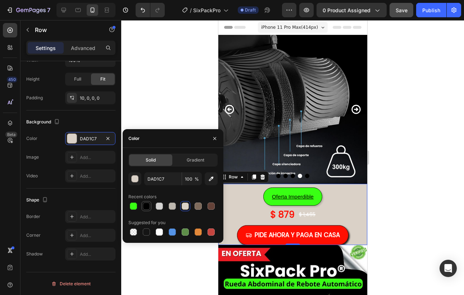
click at [149, 208] on div at bounding box center [146, 205] width 7 height 7
type input "000000"
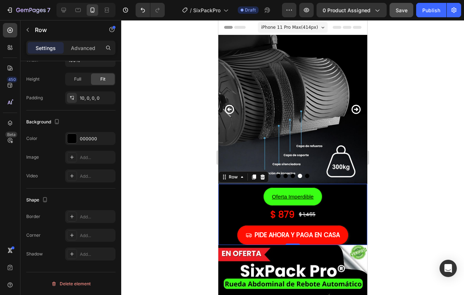
click at [415, 211] on div at bounding box center [292, 157] width 342 height 275
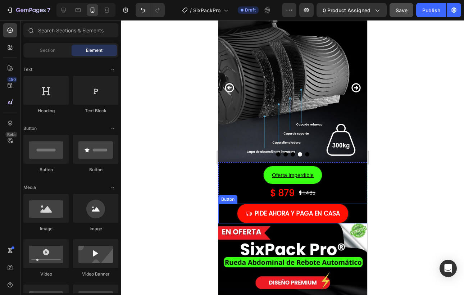
scroll to position [0, 0]
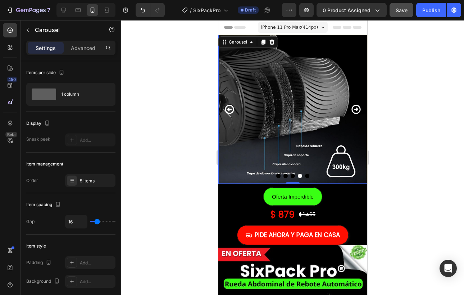
click at [231, 109] on icon "Carousel Back Arrow" at bounding box center [229, 109] width 11 height 11
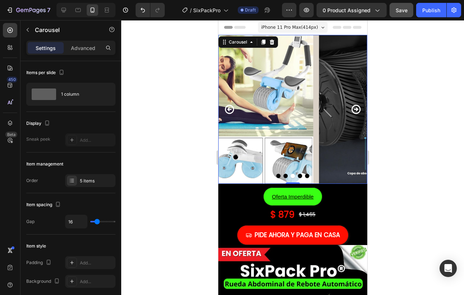
click at [231, 109] on icon "Carousel Back Arrow" at bounding box center [229, 109] width 11 height 11
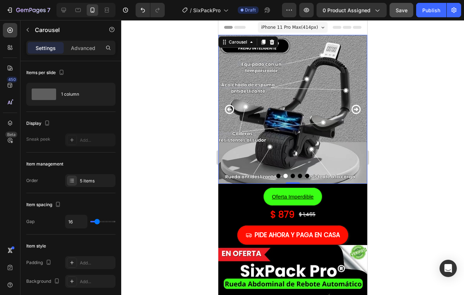
click at [231, 109] on icon "Carousel Back Arrow" at bounding box center [229, 109] width 11 height 11
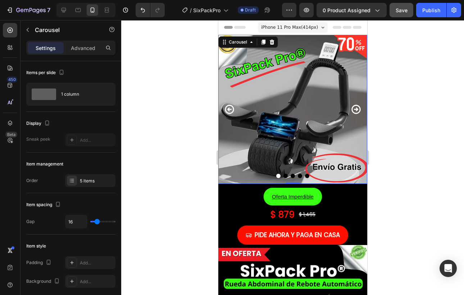
click at [398, 156] on div at bounding box center [292, 157] width 342 height 275
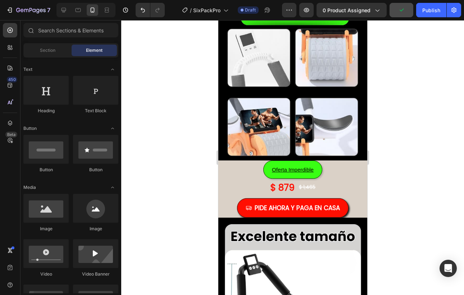
scroll to position [815, 0]
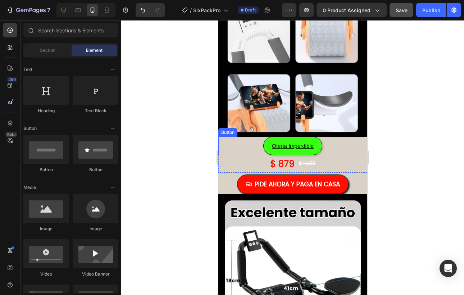
click at [358, 140] on div "Oferta Imperdible Button" at bounding box center [292, 146] width 149 height 18
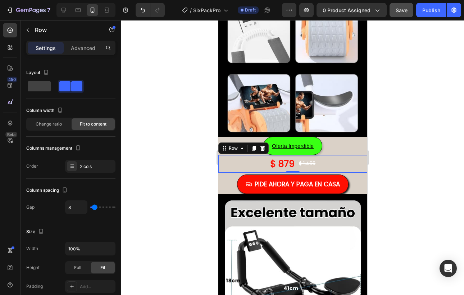
click at [362, 171] on div "$ 879 Product Price Product Price $ 1,465 Product Price Product Price Row 0" at bounding box center [292, 164] width 149 height 18
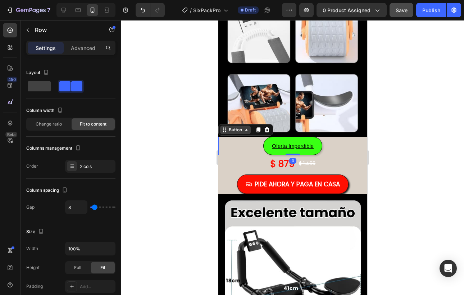
click at [225, 133] on div "Button" at bounding box center [235, 129] width 31 height 9
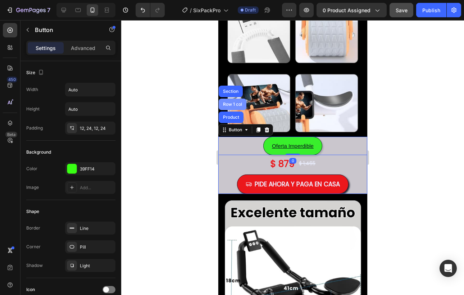
click at [230, 107] on div "Row 1 col" at bounding box center [232, 103] width 28 height 11
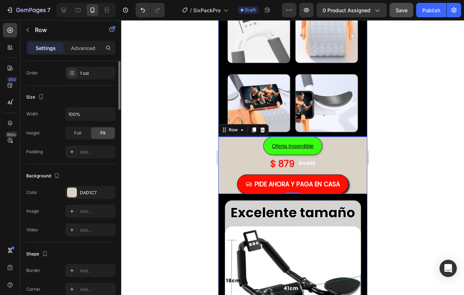
scroll to position [166, 0]
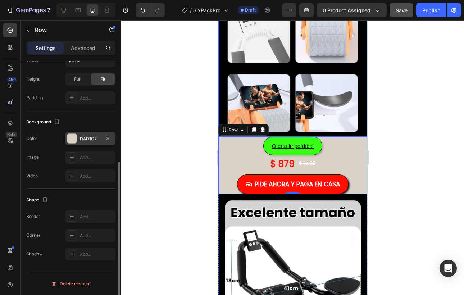
click at [85, 142] on div "DAD1C7" at bounding box center [90, 138] width 50 height 13
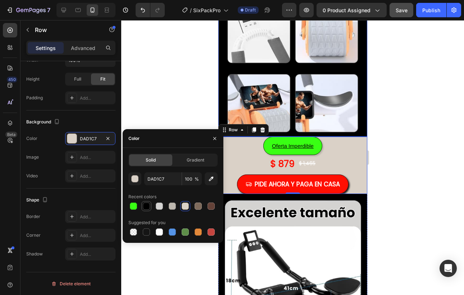
click at [146, 206] on div at bounding box center [146, 205] width 7 height 7
type input "000000"
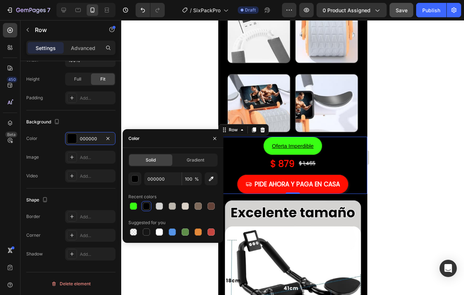
click at [409, 149] on div at bounding box center [292, 157] width 342 height 275
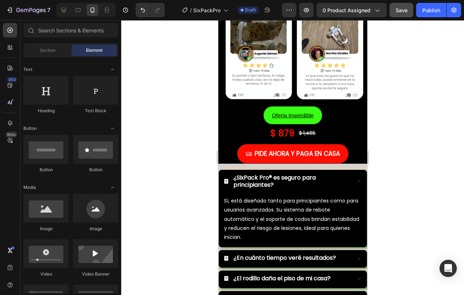
scroll to position [2234, 0]
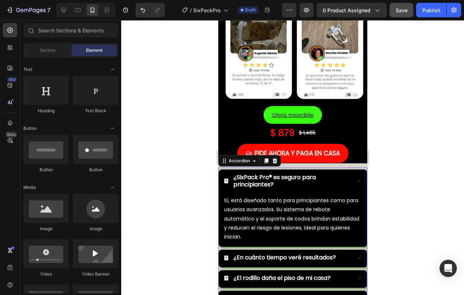
click at [358, 179] on icon at bounding box center [359, 181] width 6 height 6
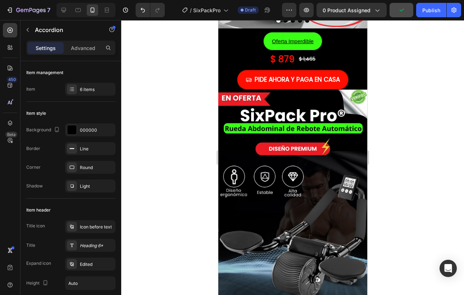
scroll to position [0, 0]
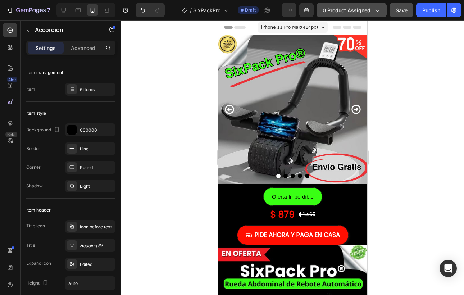
click at [373, 13] on icon "button" at bounding box center [376, 9] width 7 height 7
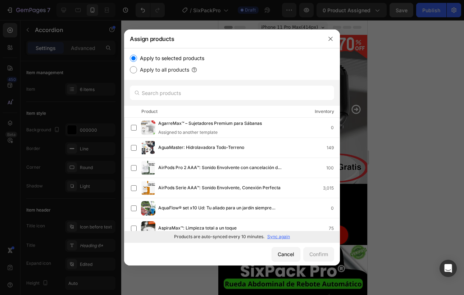
click at [276, 237] on p "Sync again" at bounding box center [278, 236] width 23 height 6
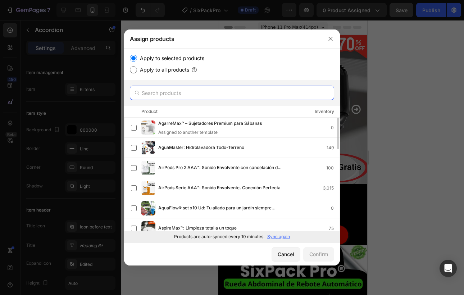
click at [190, 94] on input "text" at bounding box center [232, 93] width 204 height 14
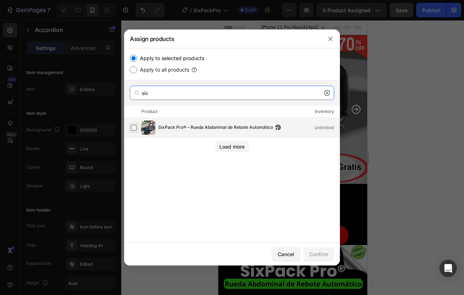
type input "six"
click at [135, 129] on label at bounding box center [134, 128] width 6 height 6
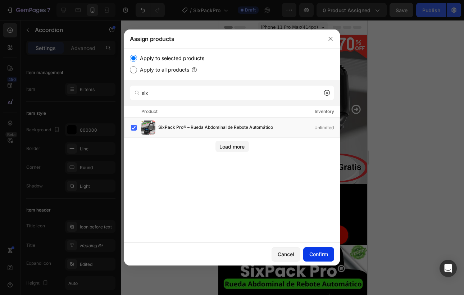
click at [317, 252] on div "Confirm" at bounding box center [318, 254] width 19 height 8
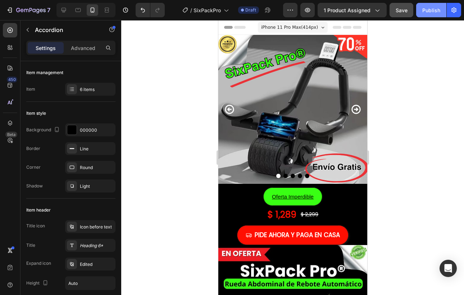
click at [428, 15] on button "Publish" at bounding box center [431, 10] width 30 height 14
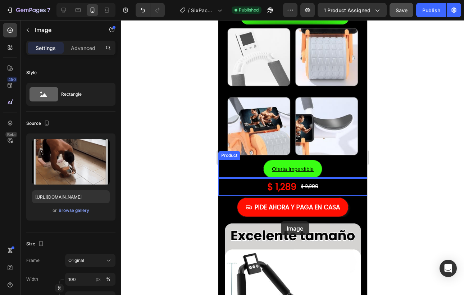
scroll to position [796, 0]
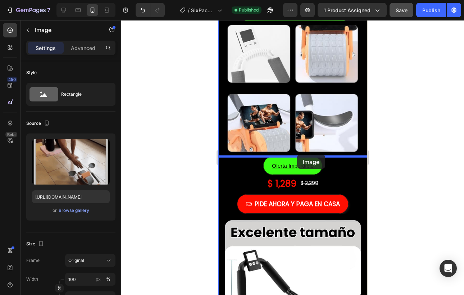
drag, startPoint x: 305, startPoint y: 246, endPoint x: 296, endPoint y: 155, distance: 92.0
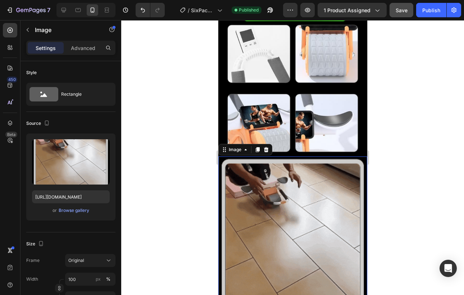
click at [383, 166] on div at bounding box center [292, 157] width 342 height 275
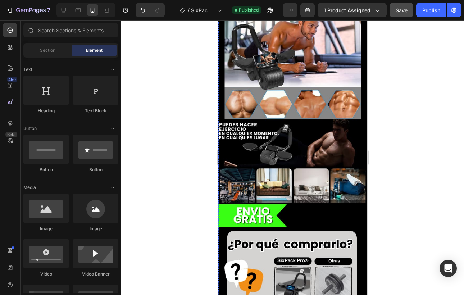
scroll to position [1345, 0]
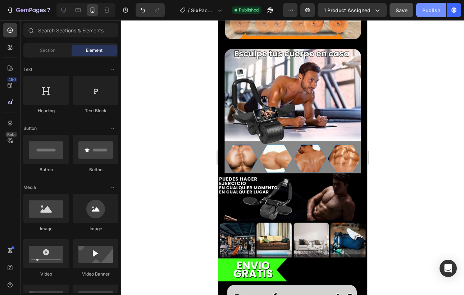
click at [438, 14] on button "Publish" at bounding box center [431, 10] width 30 height 14
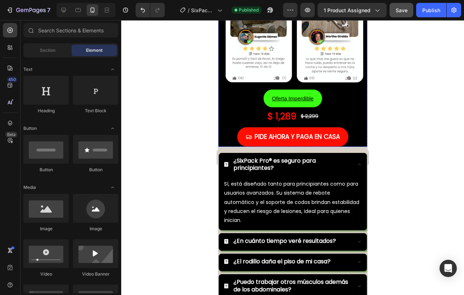
scroll to position [2255, 0]
